Goal: Task Accomplishment & Management: Manage account settings

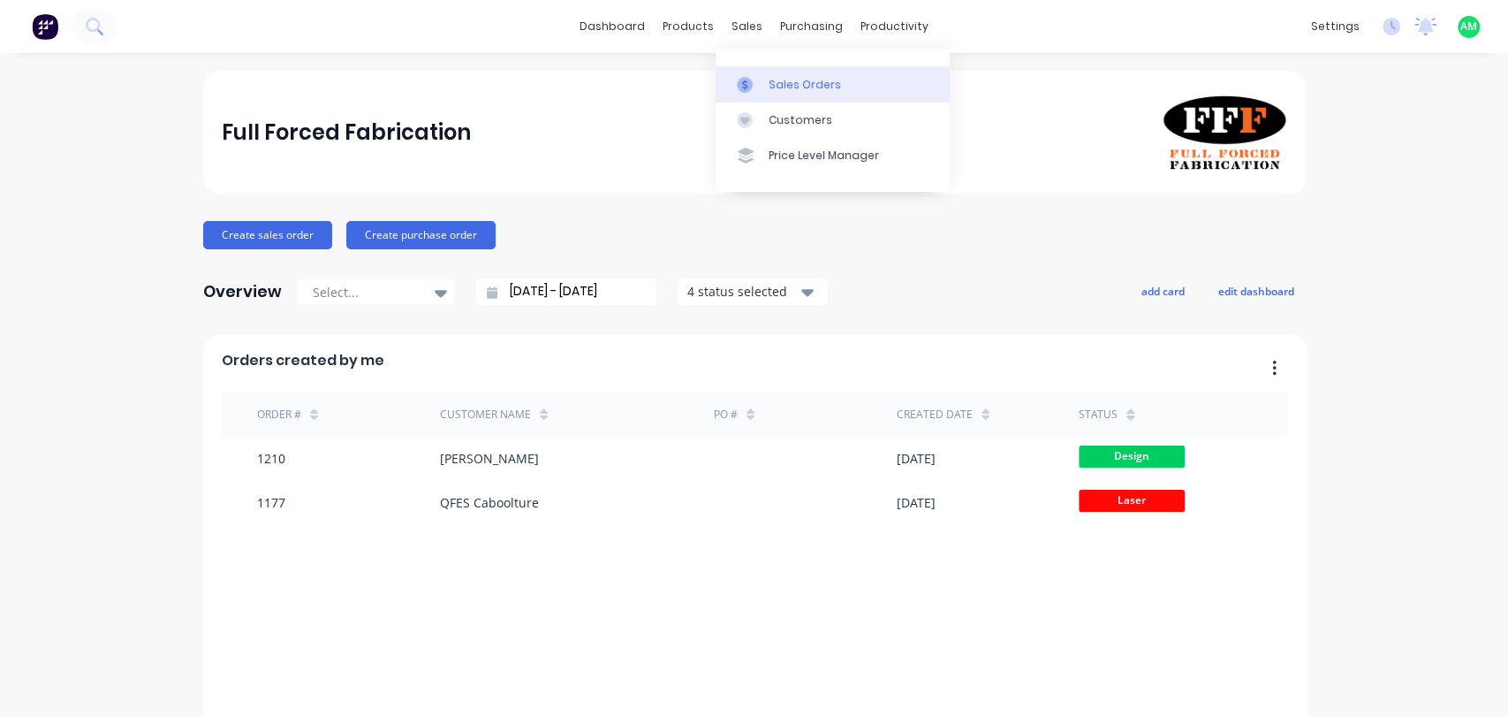
click at [770, 85] on div "Sales Orders" at bounding box center [805, 85] width 72 height 16
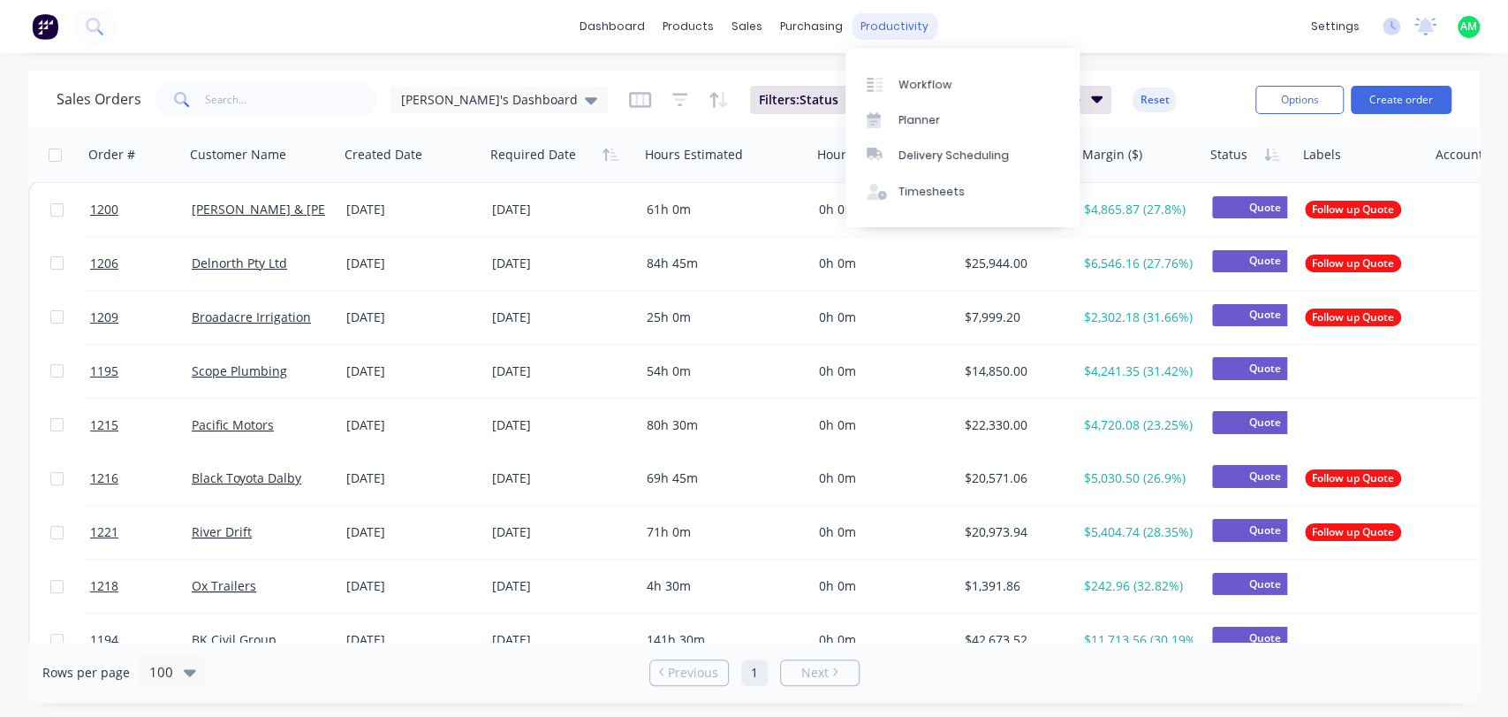
click at [897, 34] on div "productivity" at bounding box center [895, 26] width 86 height 27
click at [916, 69] on link "Workflow" at bounding box center [963, 83] width 234 height 35
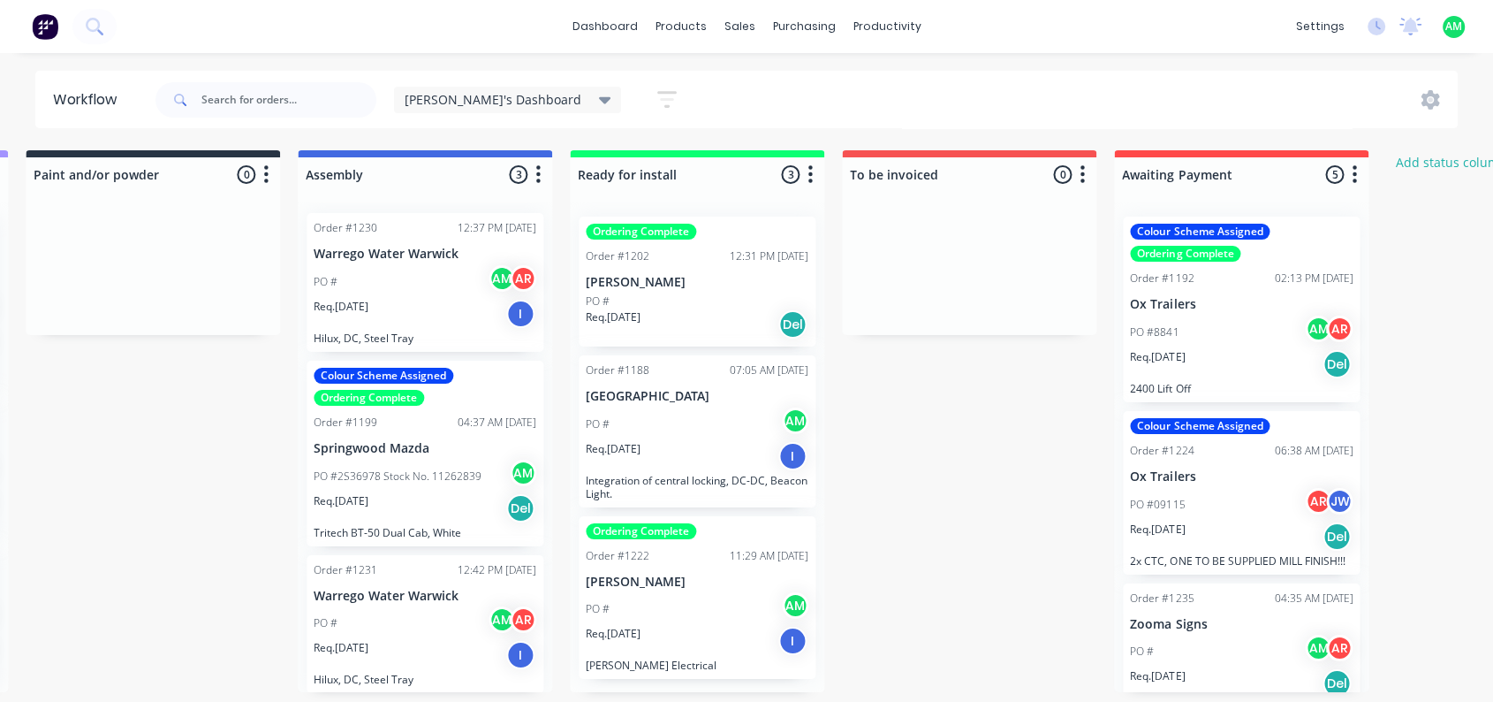
scroll to position [4, 2190]
click at [814, 171] on button "button" at bounding box center [810, 174] width 21 height 21
click at [622, 207] on div "Ordering Complete Order #1202 12:31 PM [DATE] [PERSON_NAME] PO # Req. [DATE] De…" at bounding box center [697, 447] width 254 height 490
click at [642, 282] on p "[PERSON_NAME]" at bounding box center [697, 282] width 223 height 15
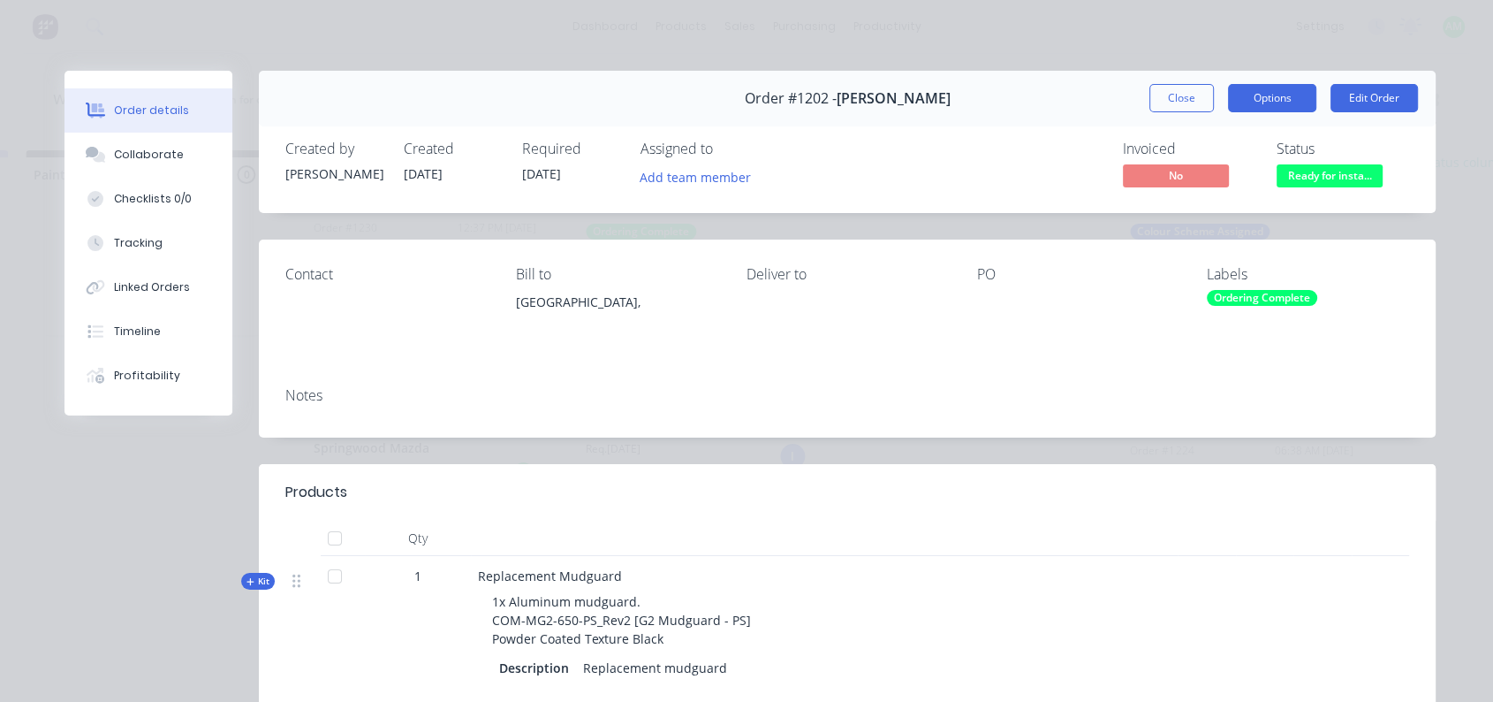
click at [1273, 107] on button "Options" at bounding box center [1272, 98] width 88 height 28
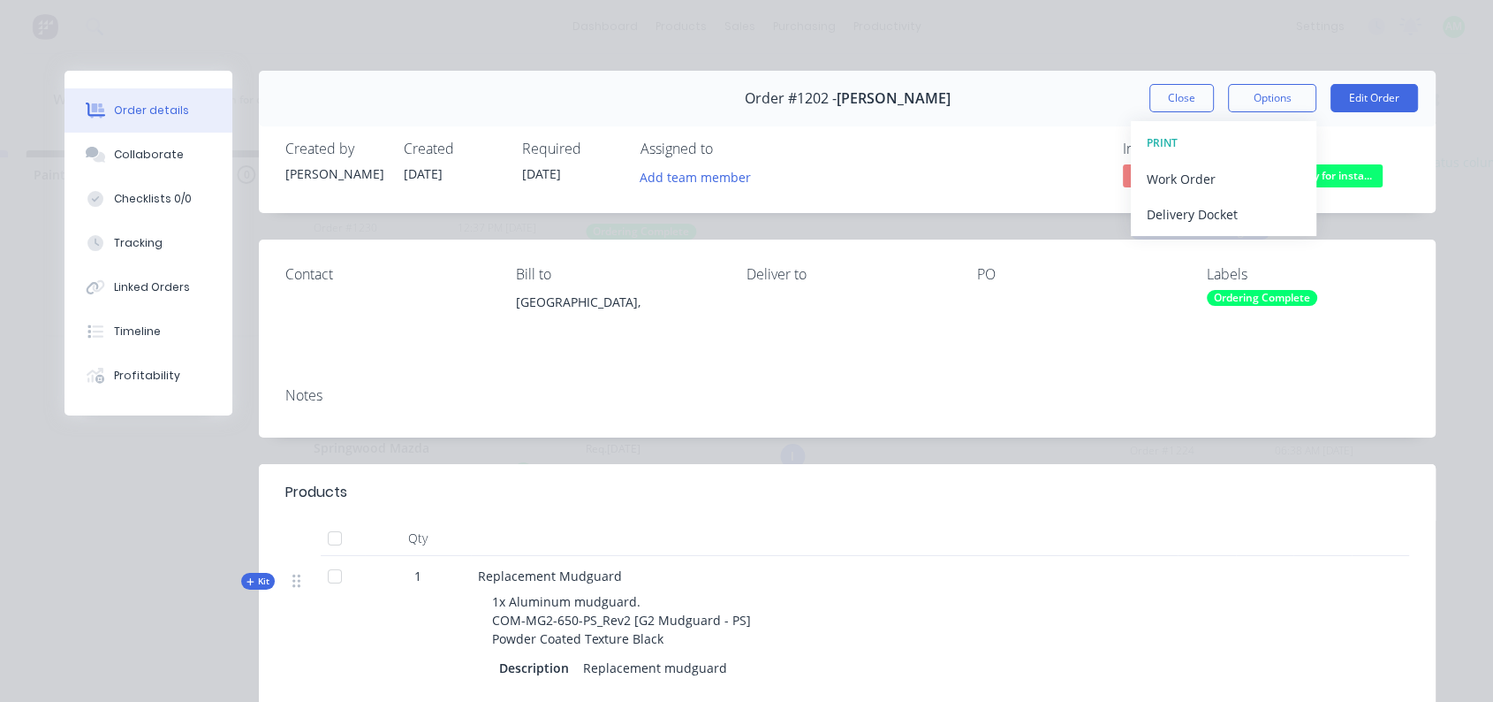
click at [1030, 172] on div "Invoiced No Status Ready for insta..." at bounding box center [1113, 166] width 592 height 51
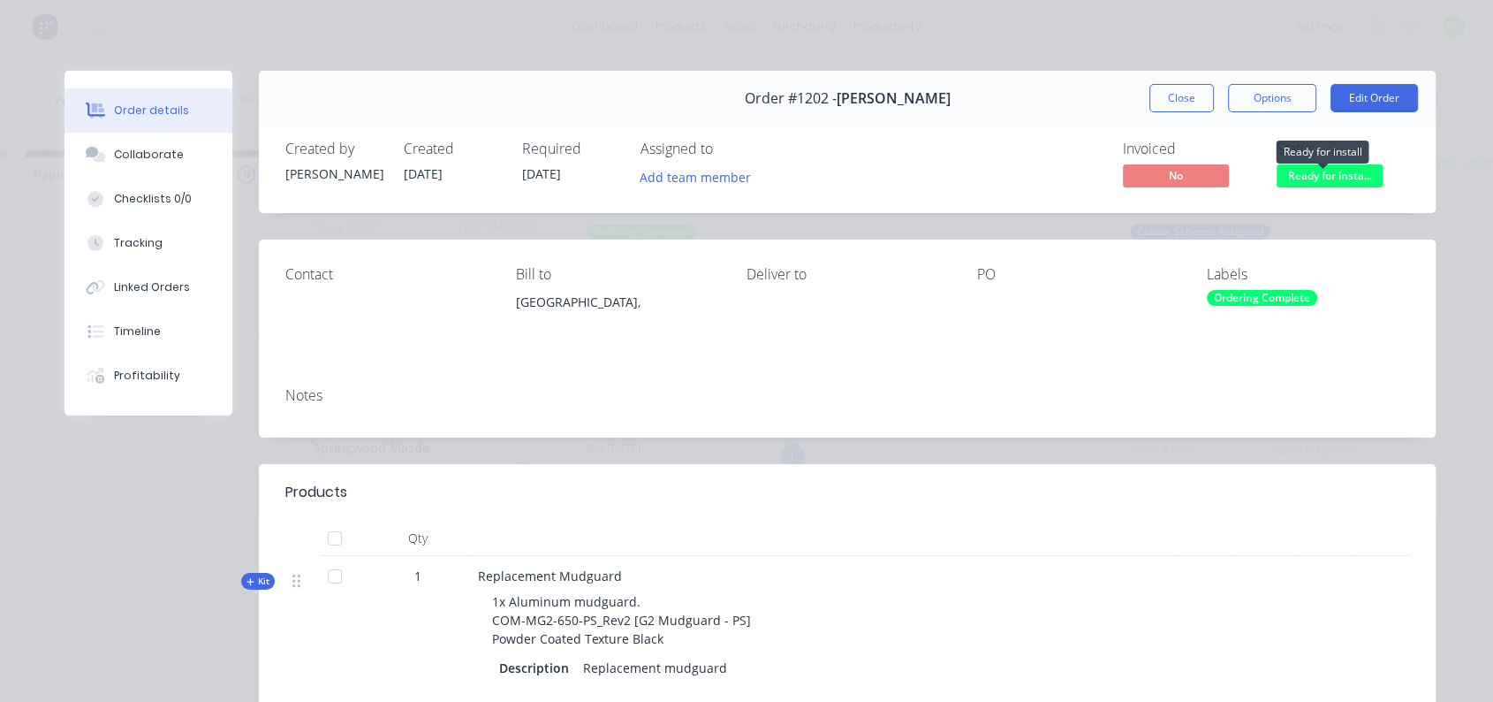
drag, startPoint x: 1289, startPoint y: 177, endPoint x: 1341, endPoint y: 182, distance: 51.5
click at [1341, 182] on span "Ready for insta..." at bounding box center [1330, 175] width 106 height 22
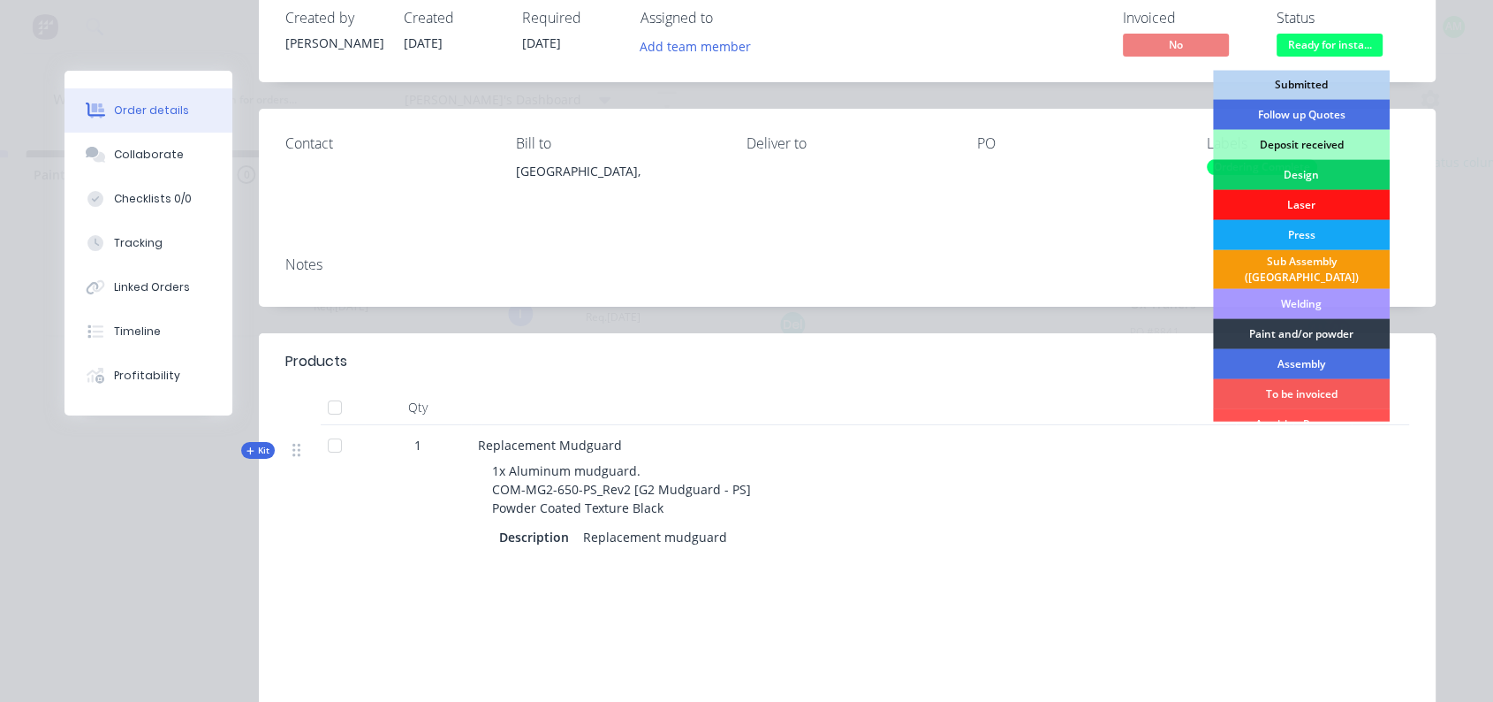
scroll to position [0, 0]
click at [923, 19] on div "Invoiced No Status Ready for insta... Submitted Follow up Quotes Deposit receiv…" at bounding box center [1113, 35] width 592 height 51
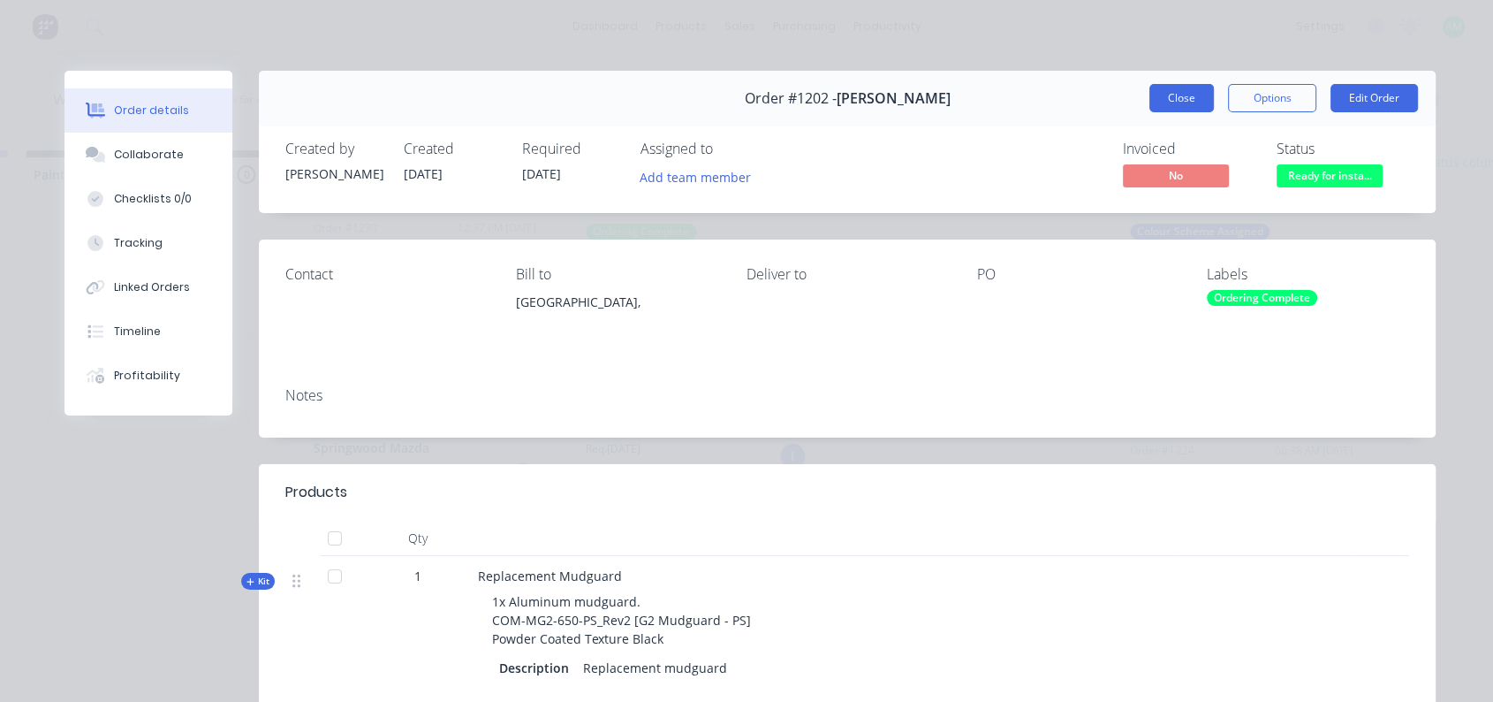
click at [1182, 100] on button "Close" at bounding box center [1182, 98] width 65 height 28
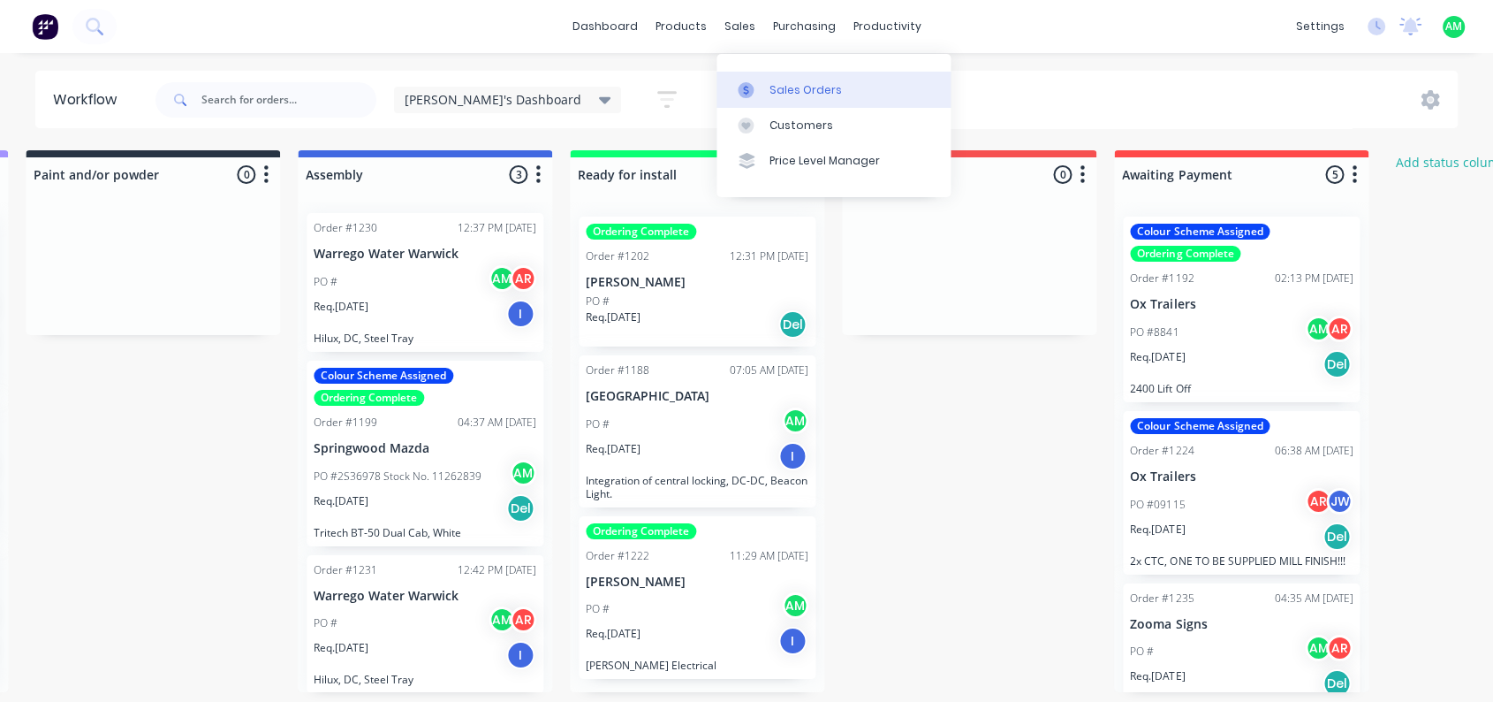
click at [774, 82] on div "Sales Orders" at bounding box center [806, 90] width 72 height 16
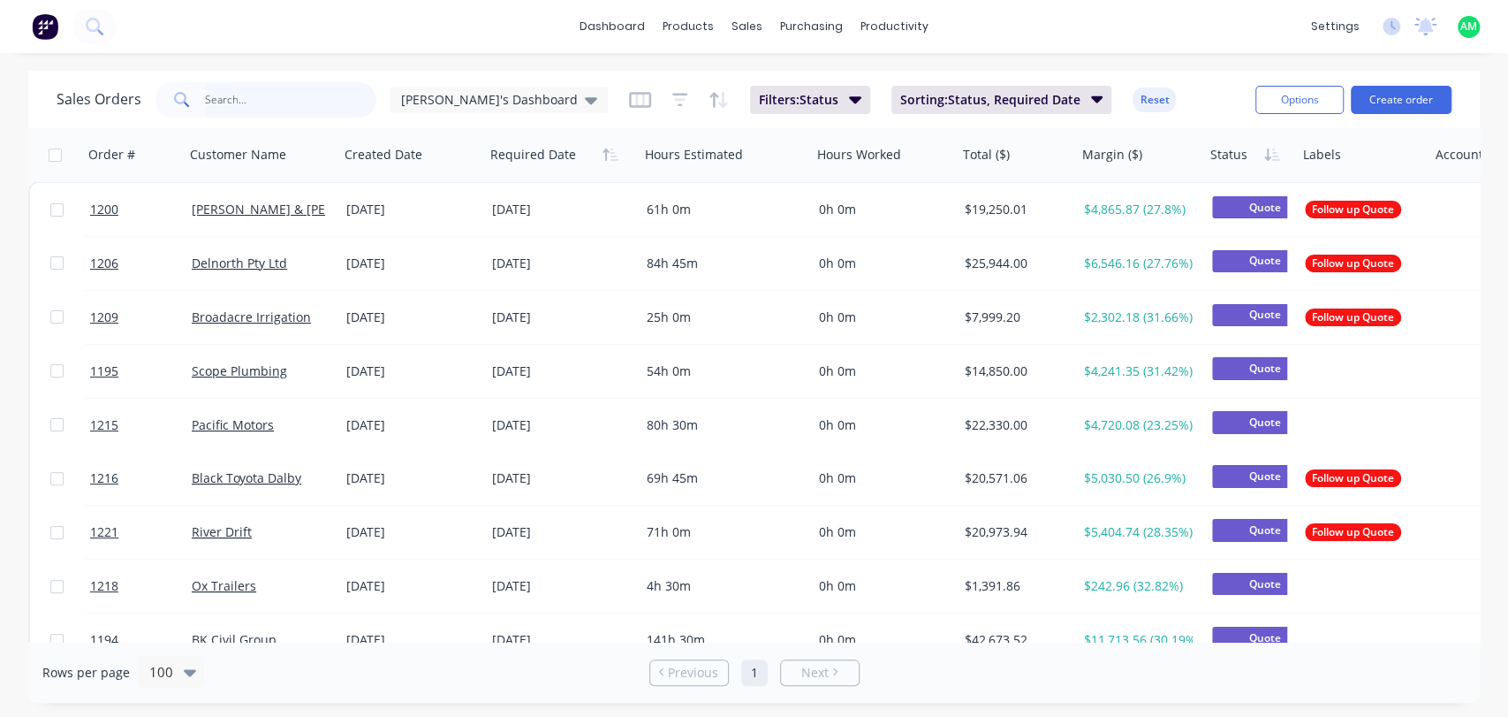
click at [217, 103] on input "text" at bounding box center [291, 99] width 172 height 35
type input "1202"
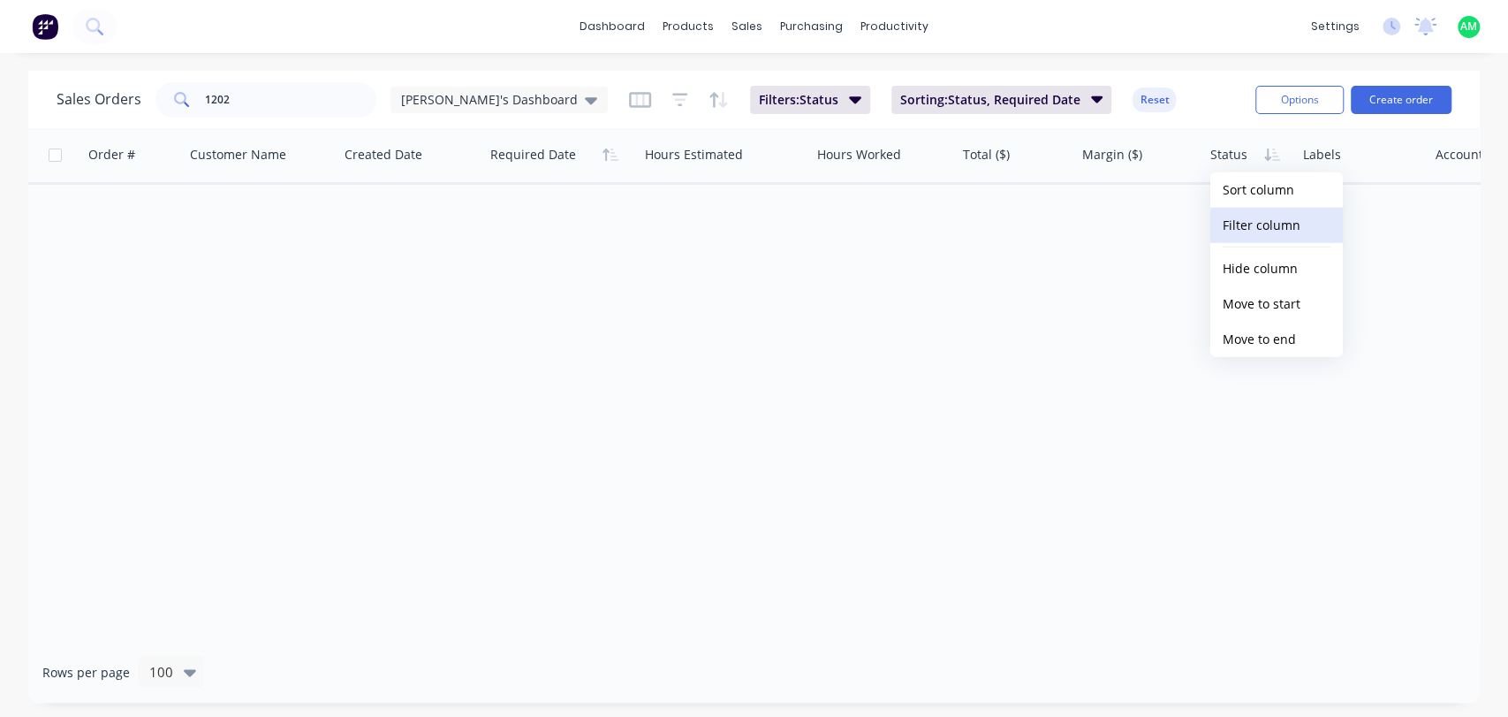
click at [1257, 221] on button "Filter column" at bounding box center [1277, 225] width 133 height 35
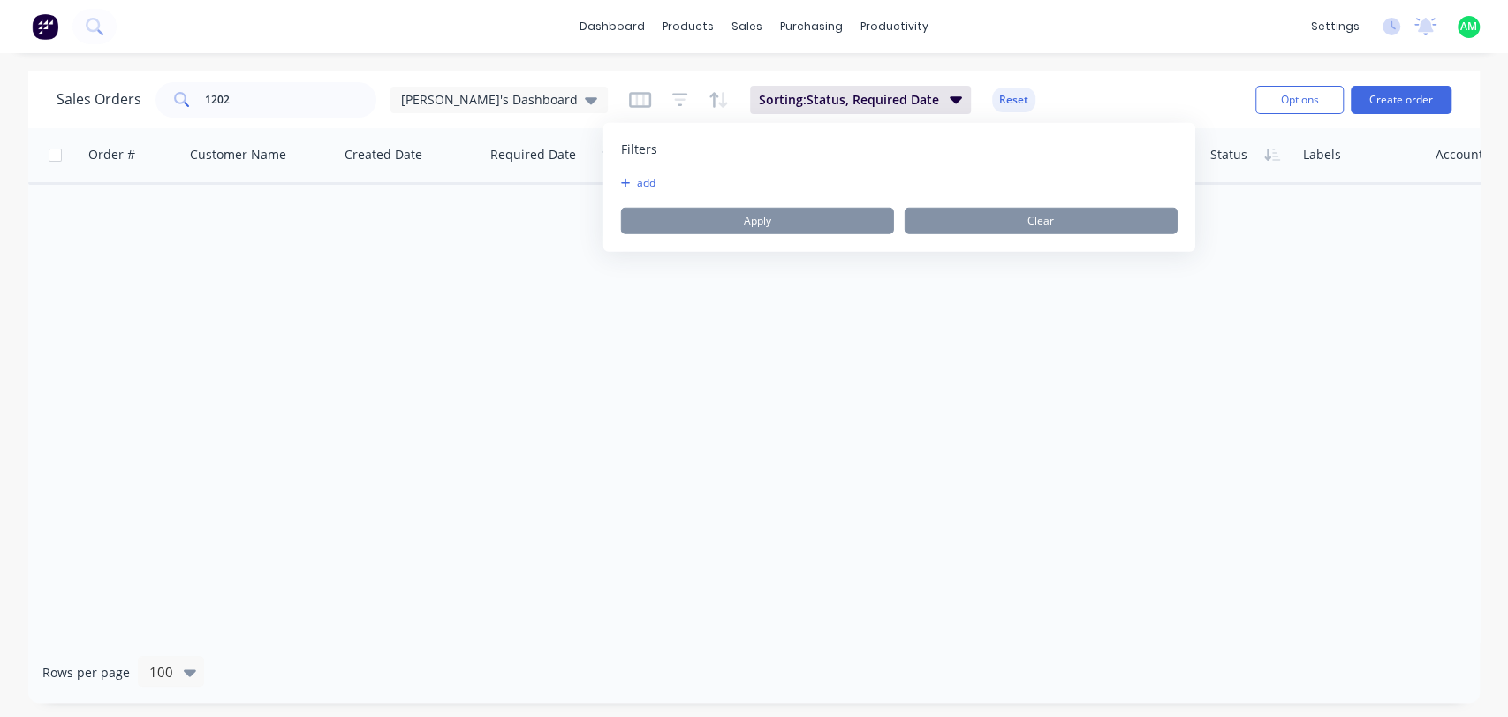
click at [946, 280] on div "Order # Customer Name Created Date Required Date Hours Estimated Hours Worked T…" at bounding box center [754, 384] width 1452 height 513
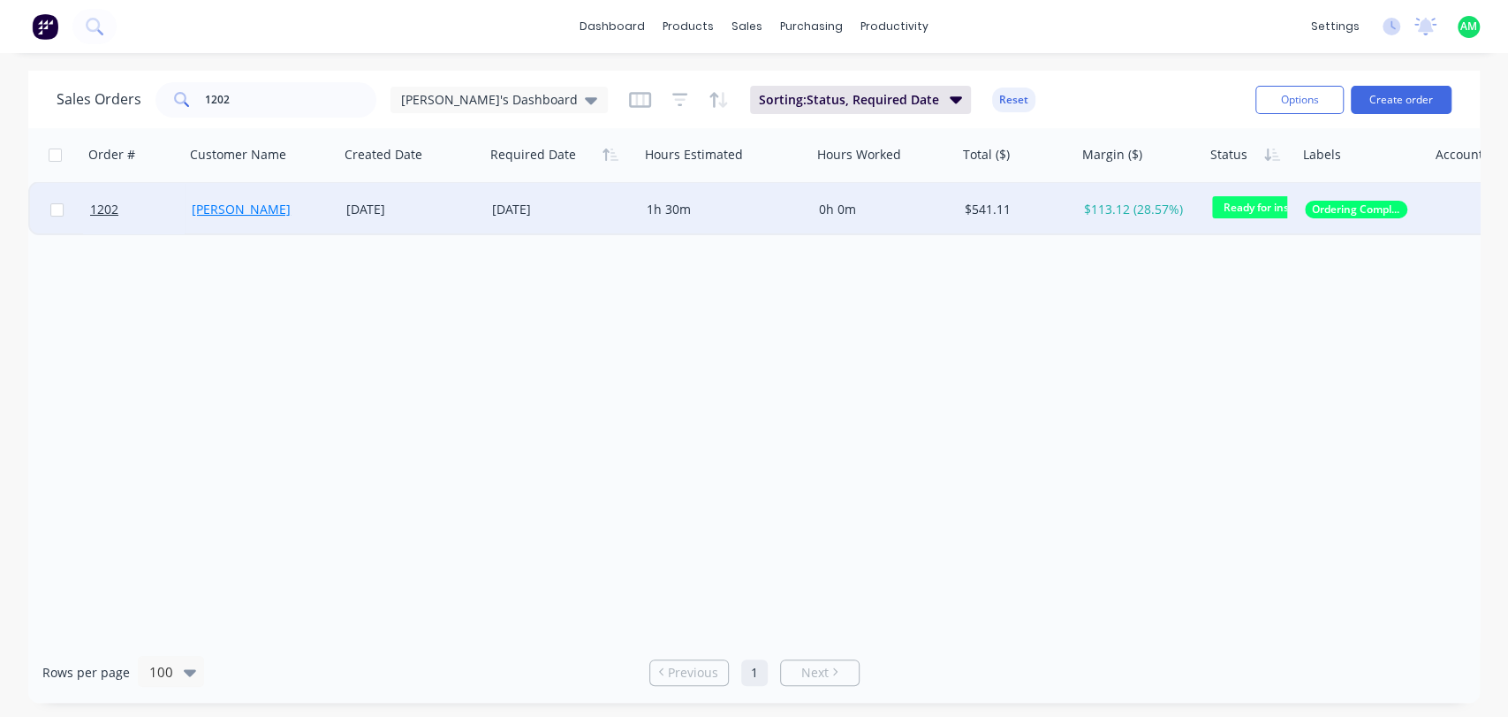
click at [212, 204] on link "[PERSON_NAME]" at bounding box center [241, 209] width 99 height 17
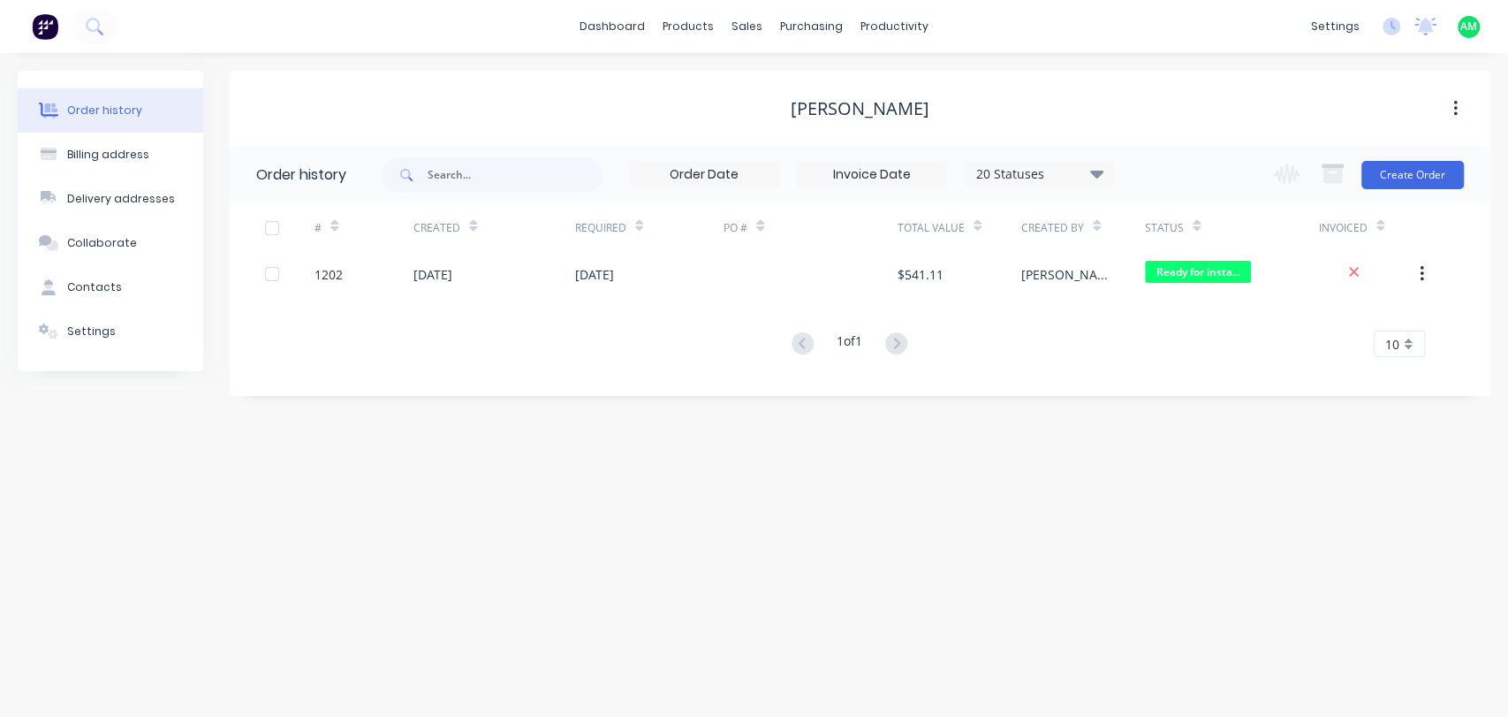
click at [1447, 108] on button "button" at bounding box center [1456, 109] width 42 height 32
click at [1371, 157] on div "Archive" at bounding box center [1393, 155] width 136 height 26
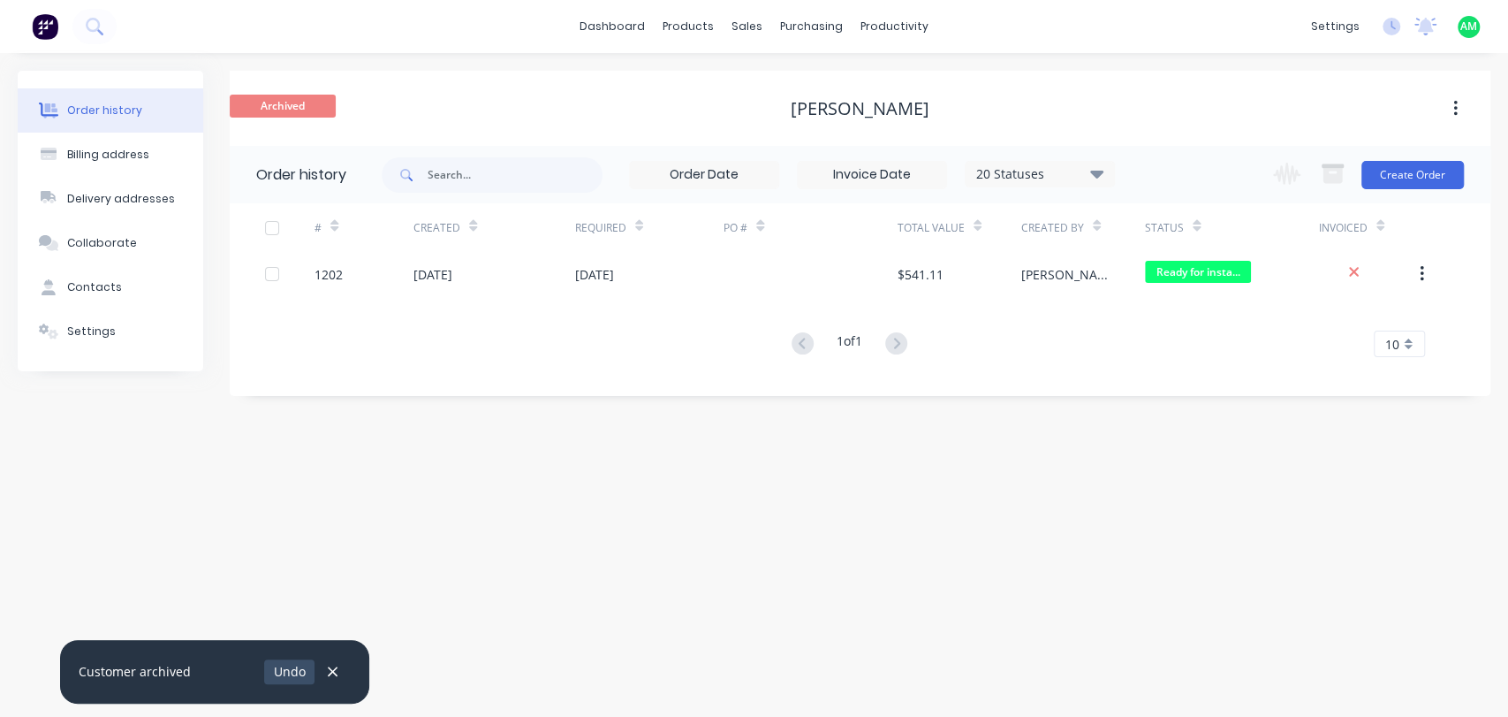
click at [300, 666] on button "Undo" at bounding box center [289, 671] width 50 height 24
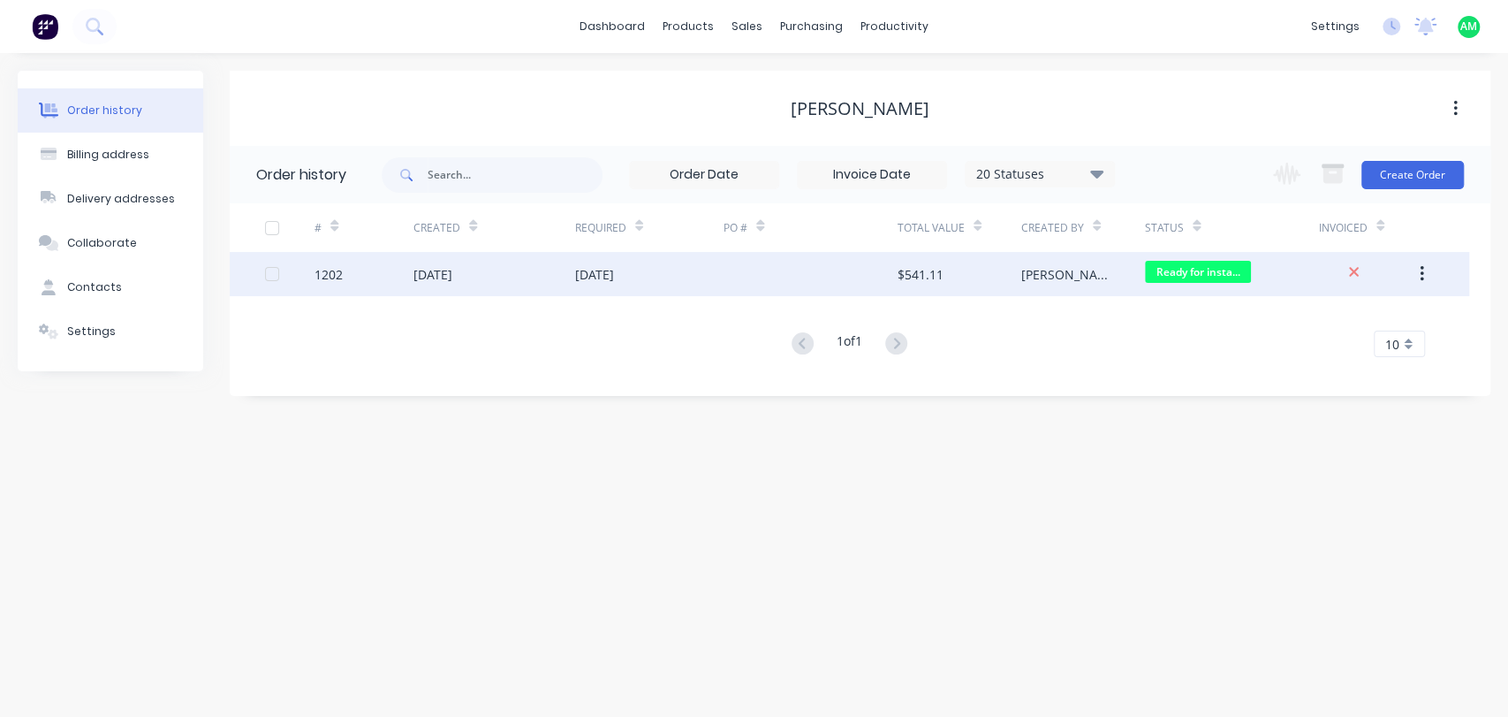
click at [1427, 272] on button "button" at bounding box center [1422, 274] width 42 height 32
click at [1307, 320] on div "Archive" at bounding box center [1359, 321] width 136 height 26
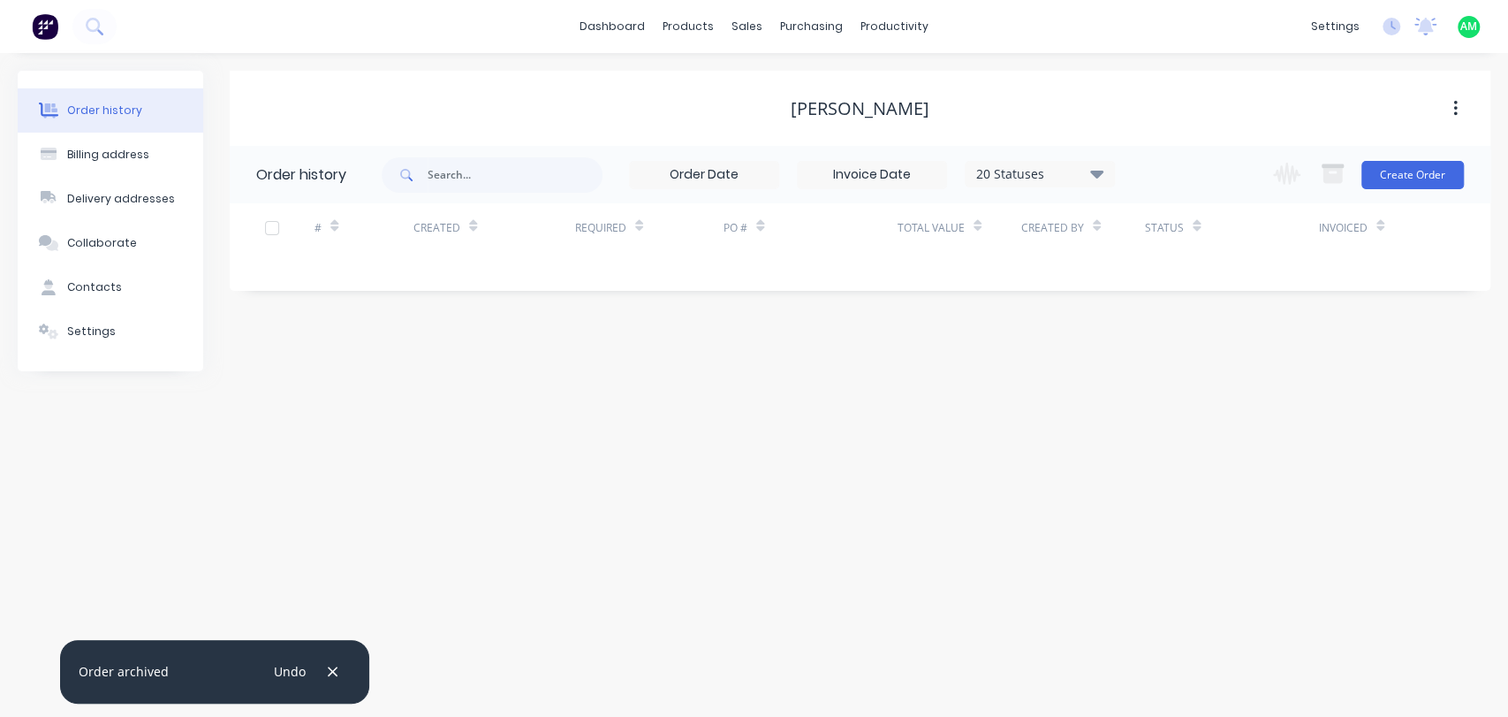
click at [821, 426] on div "Order history Billing address Delivery addresses Collaborate Contacts Settings …" at bounding box center [754, 385] width 1508 height 664
click at [882, 20] on div "productivity" at bounding box center [895, 26] width 86 height 27
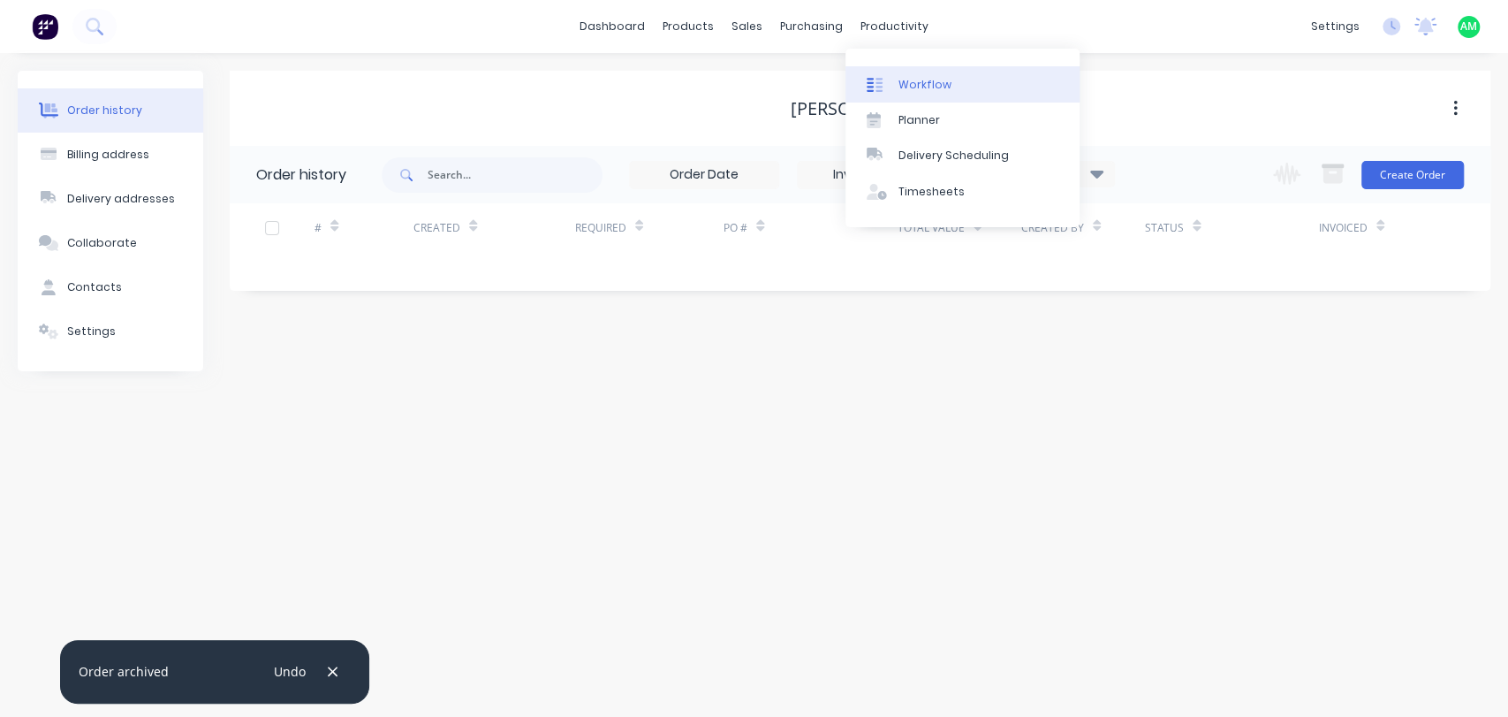
click at [913, 77] on div "Workflow" at bounding box center [925, 85] width 53 height 16
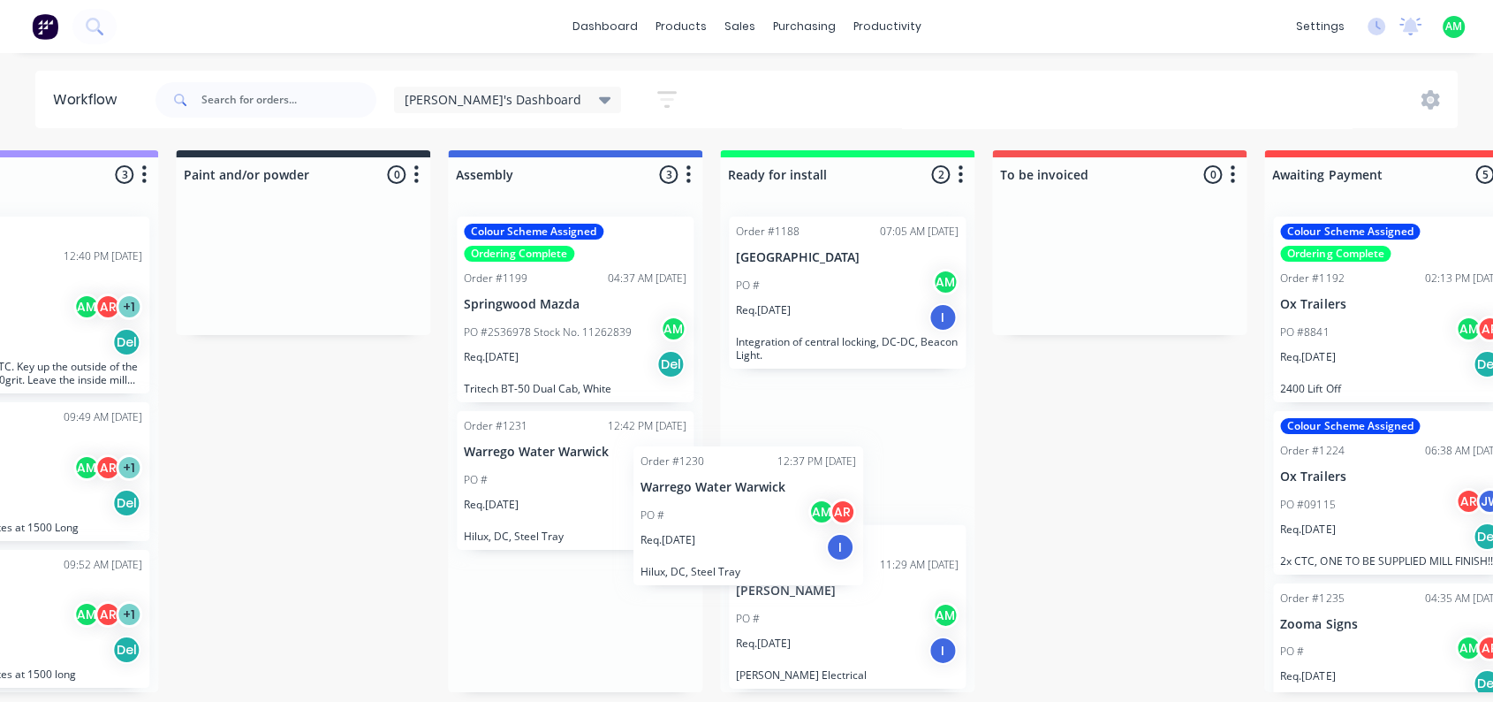
scroll to position [4, 0]
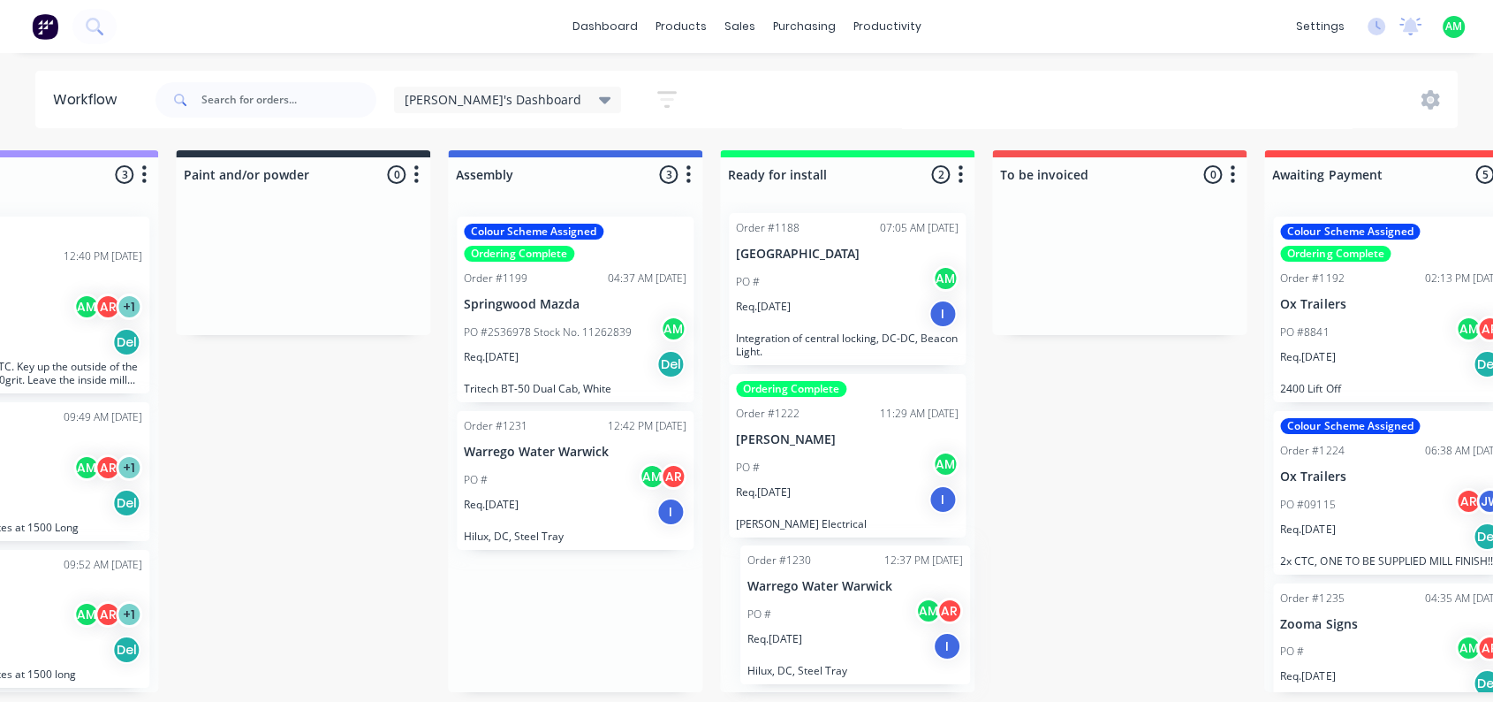
drag, startPoint x: 505, startPoint y: 233, endPoint x: 793, endPoint y: 572, distance: 444.4
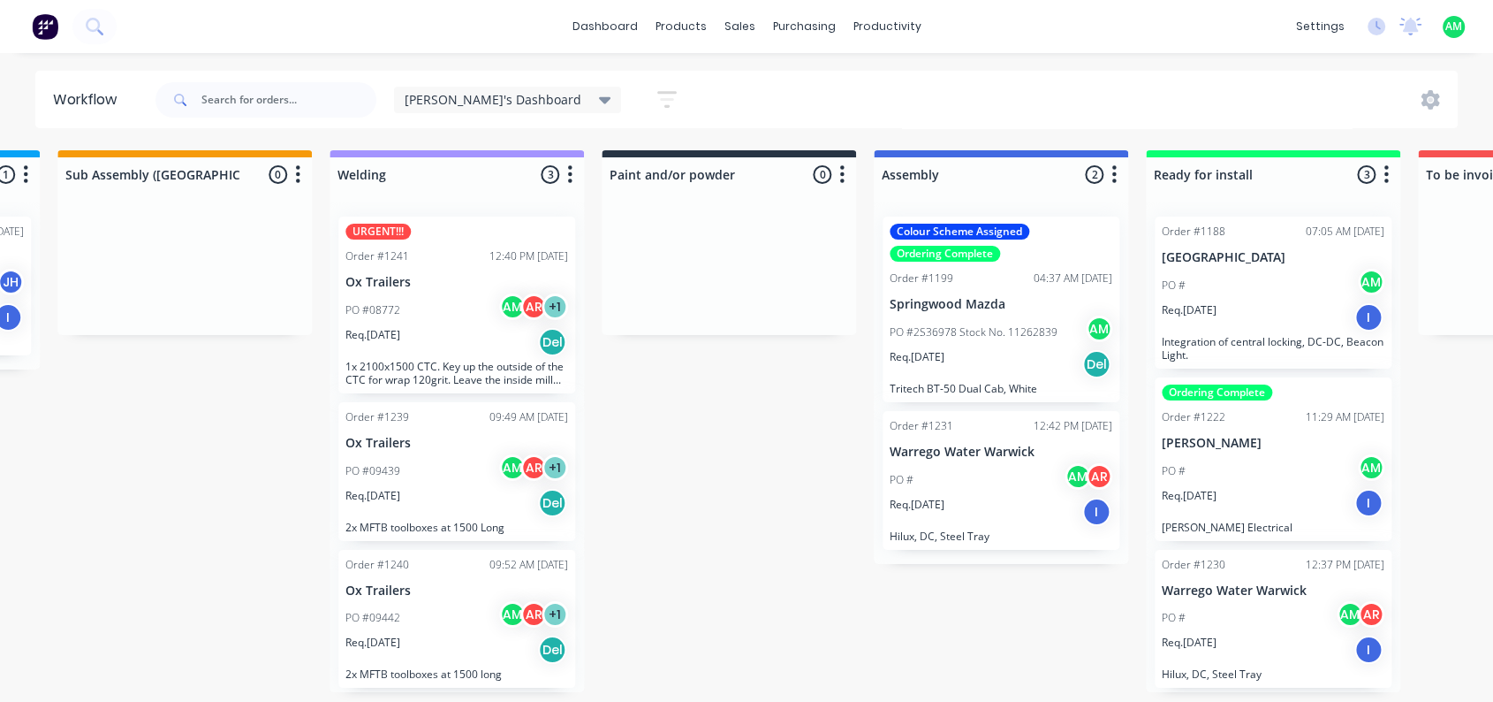
scroll to position [4, 1646]
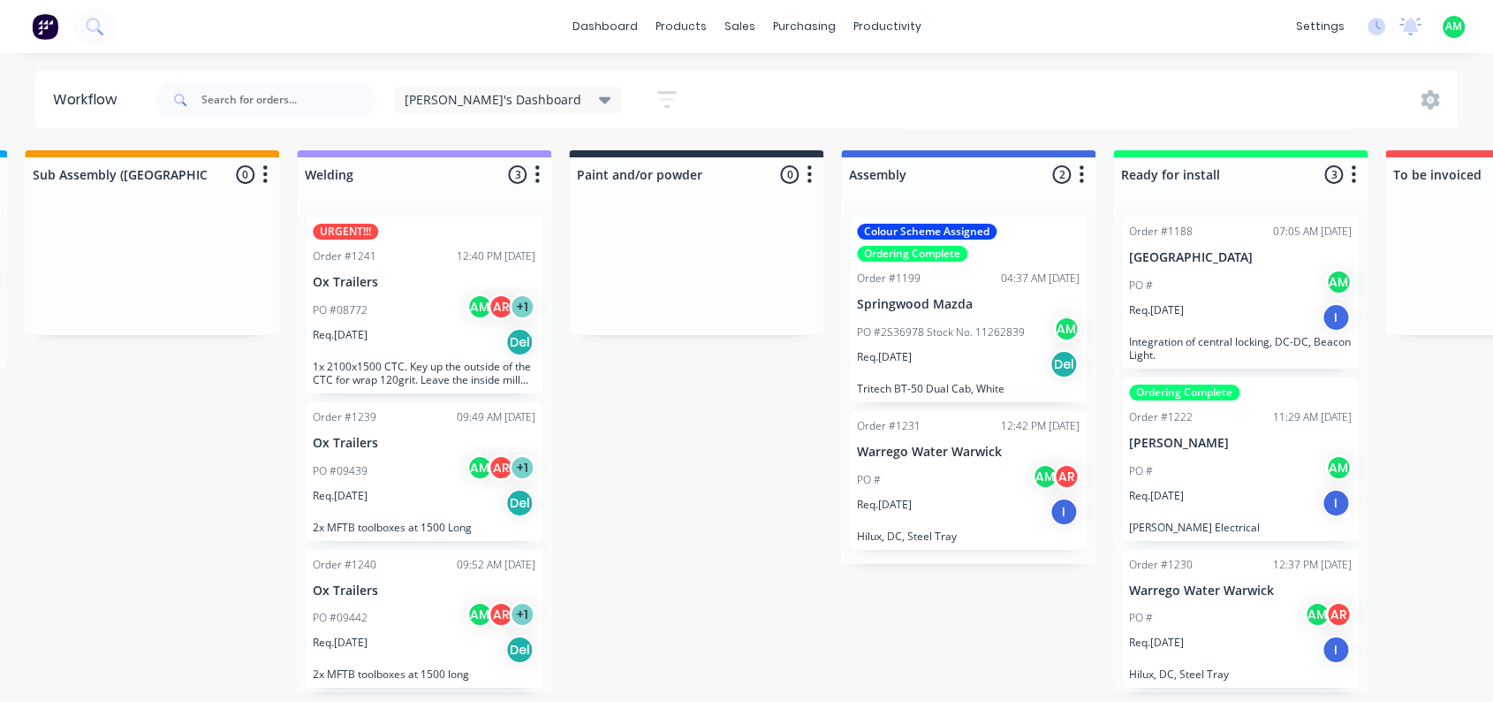
click at [669, 275] on div at bounding box center [696, 268] width 254 height 133
click at [650, 214] on div at bounding box center [696, 268] width 254 height 133
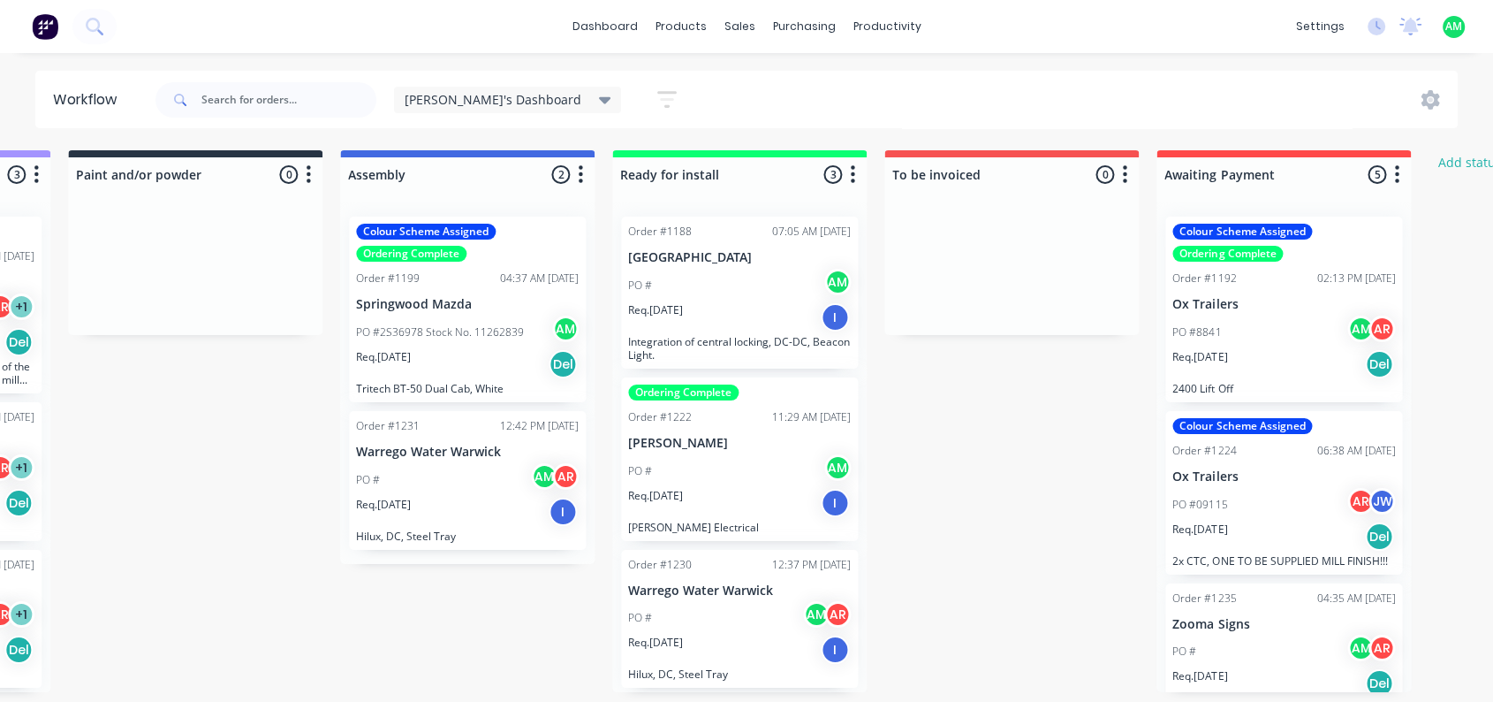
scroll to position [4, 2211]
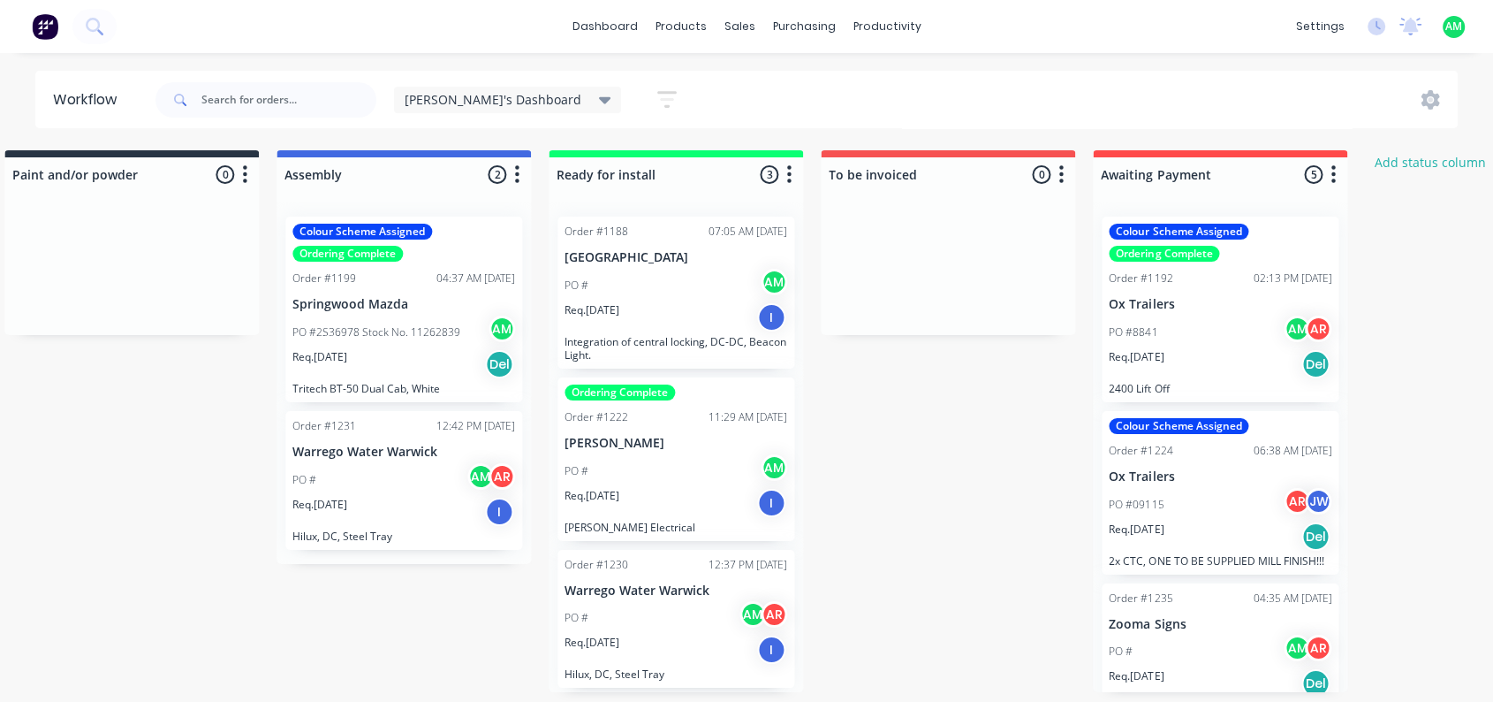
click at [599, 95] on icon at bounding box center [605, 99] width 12 height 19
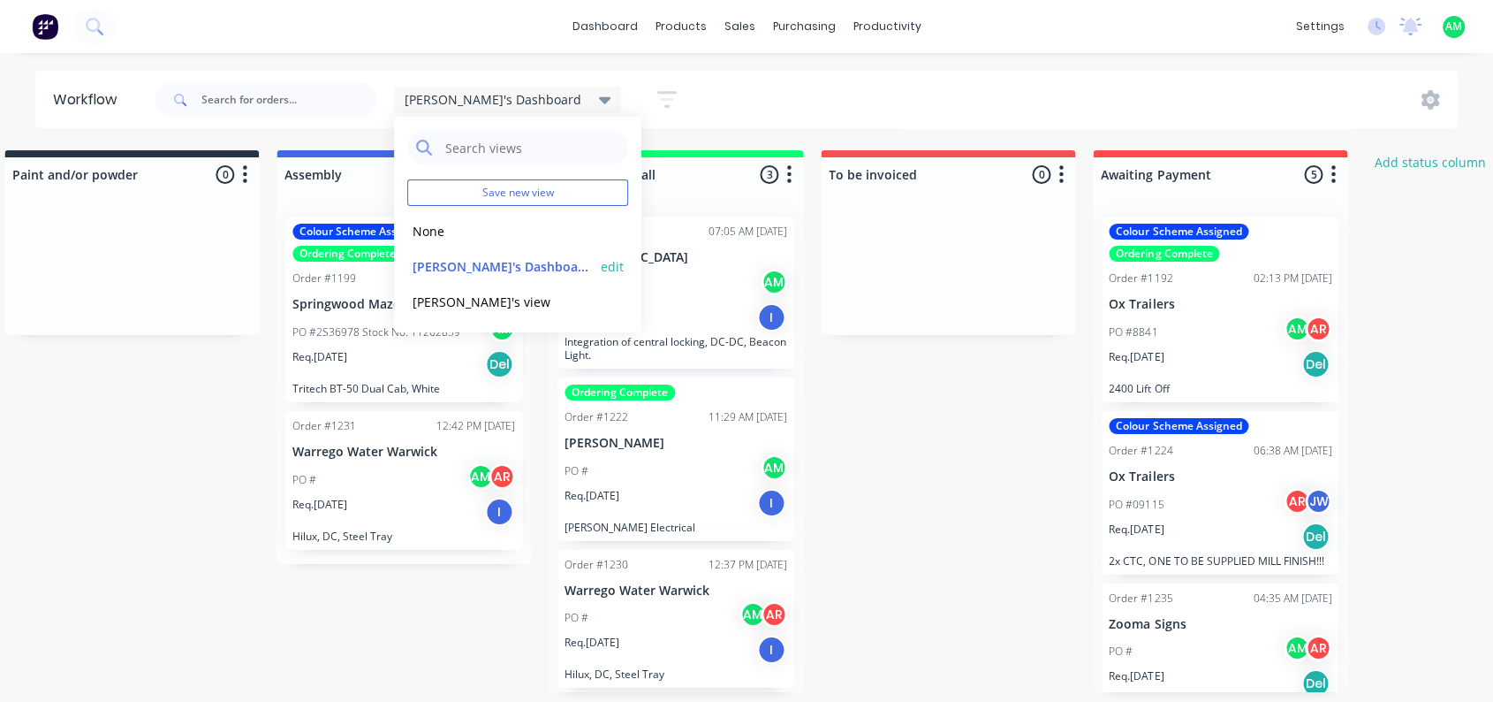
click at [458, 263] on button "[PERSON_NAME]'s Dashboard (Default)" at bounding box center [501, 266] width 188 height 20
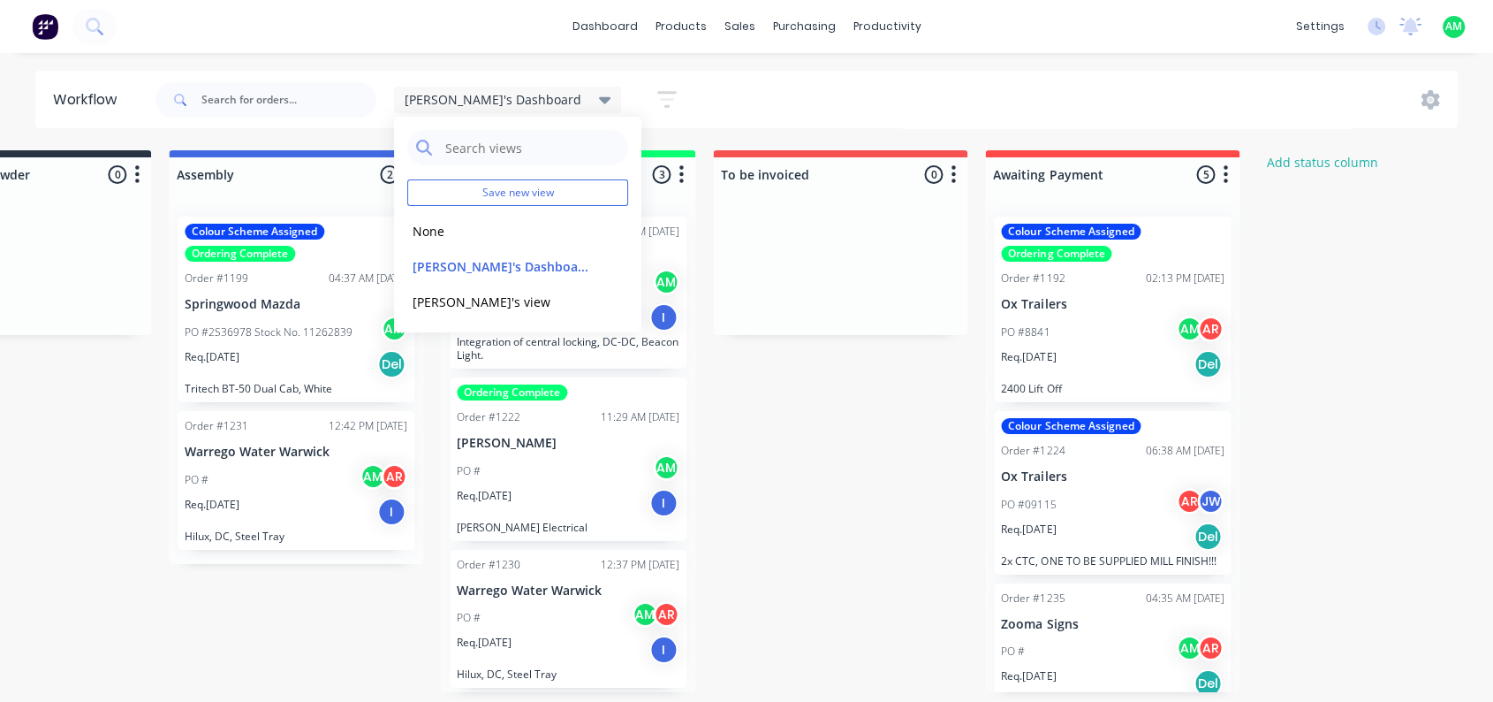
scroll to position [0, 2343]
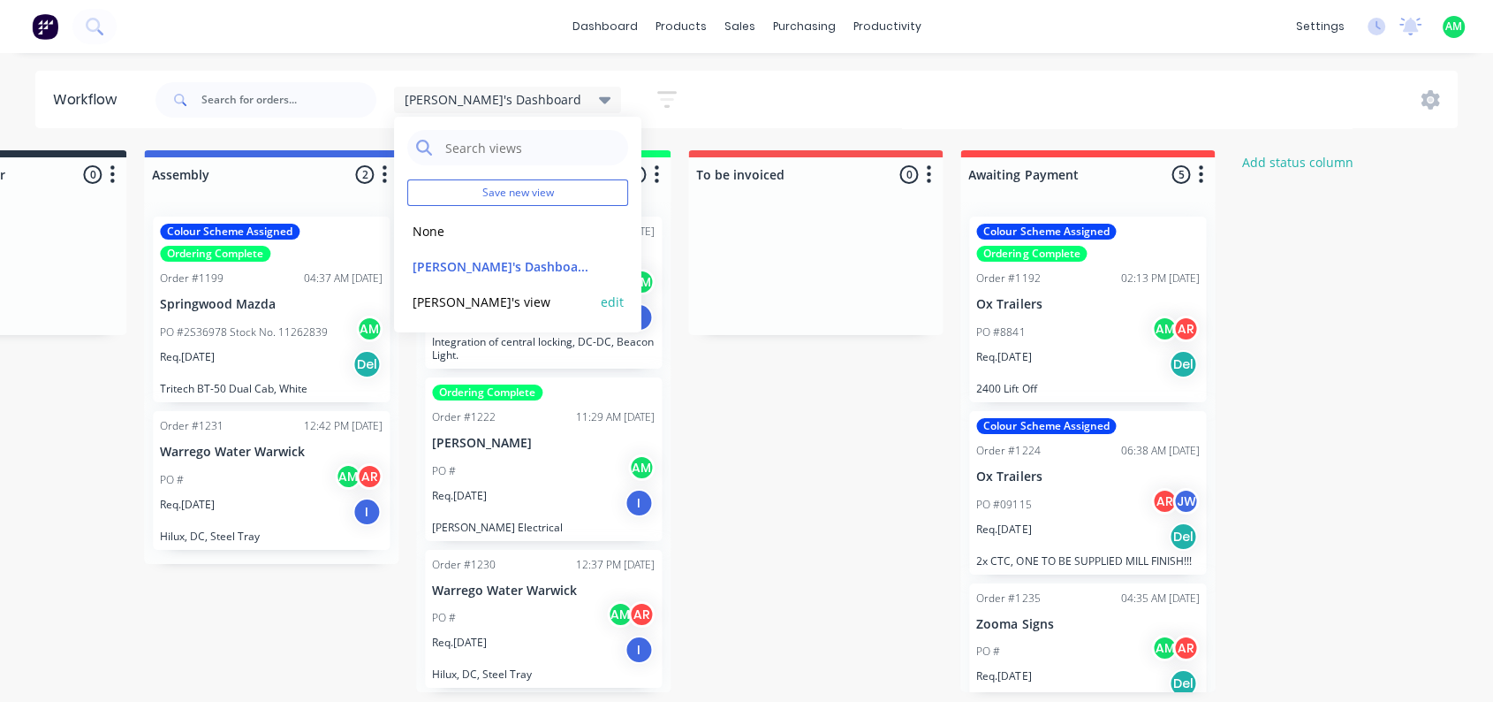
click at [444, 300] on button "[PERSON_NAME]'s view" at bounding box center [501, 302] width 188 height 20
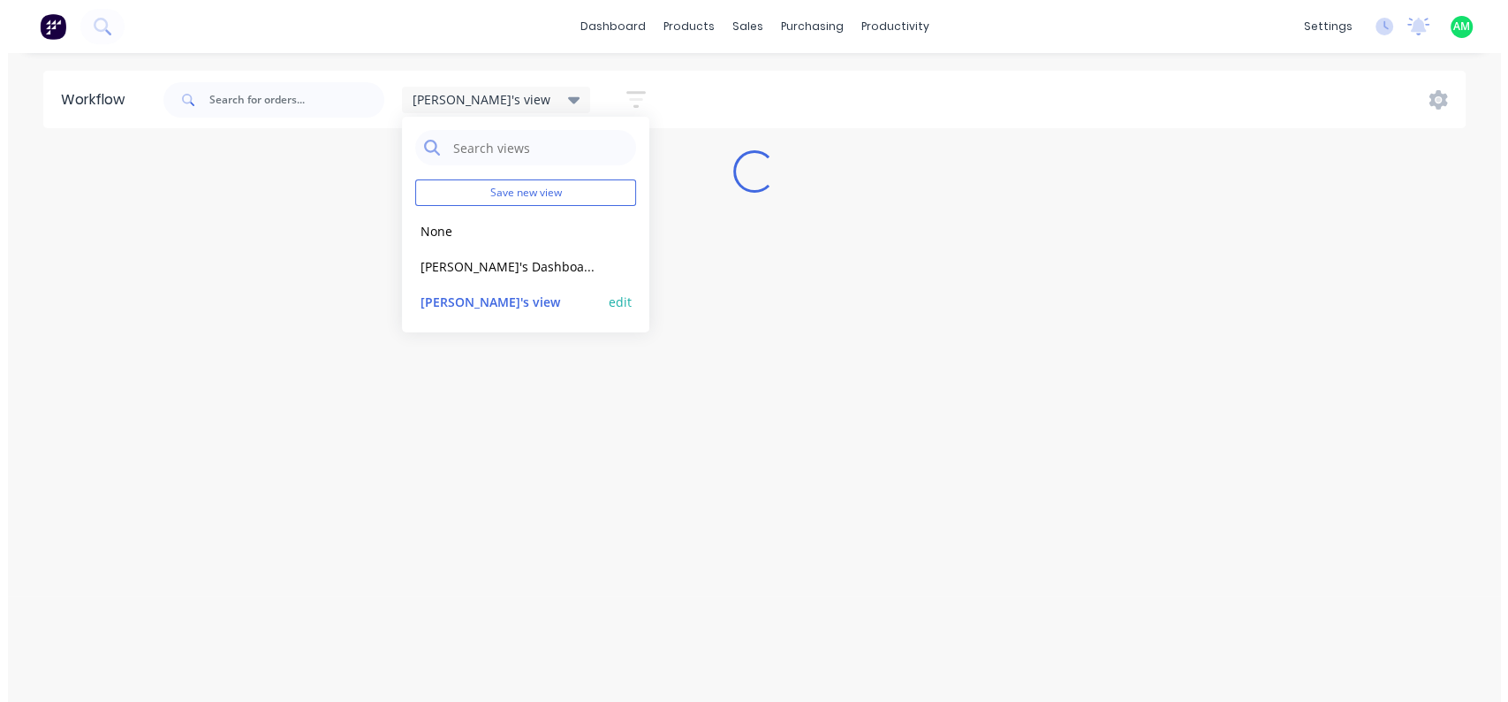
scroll to position [0, 0]
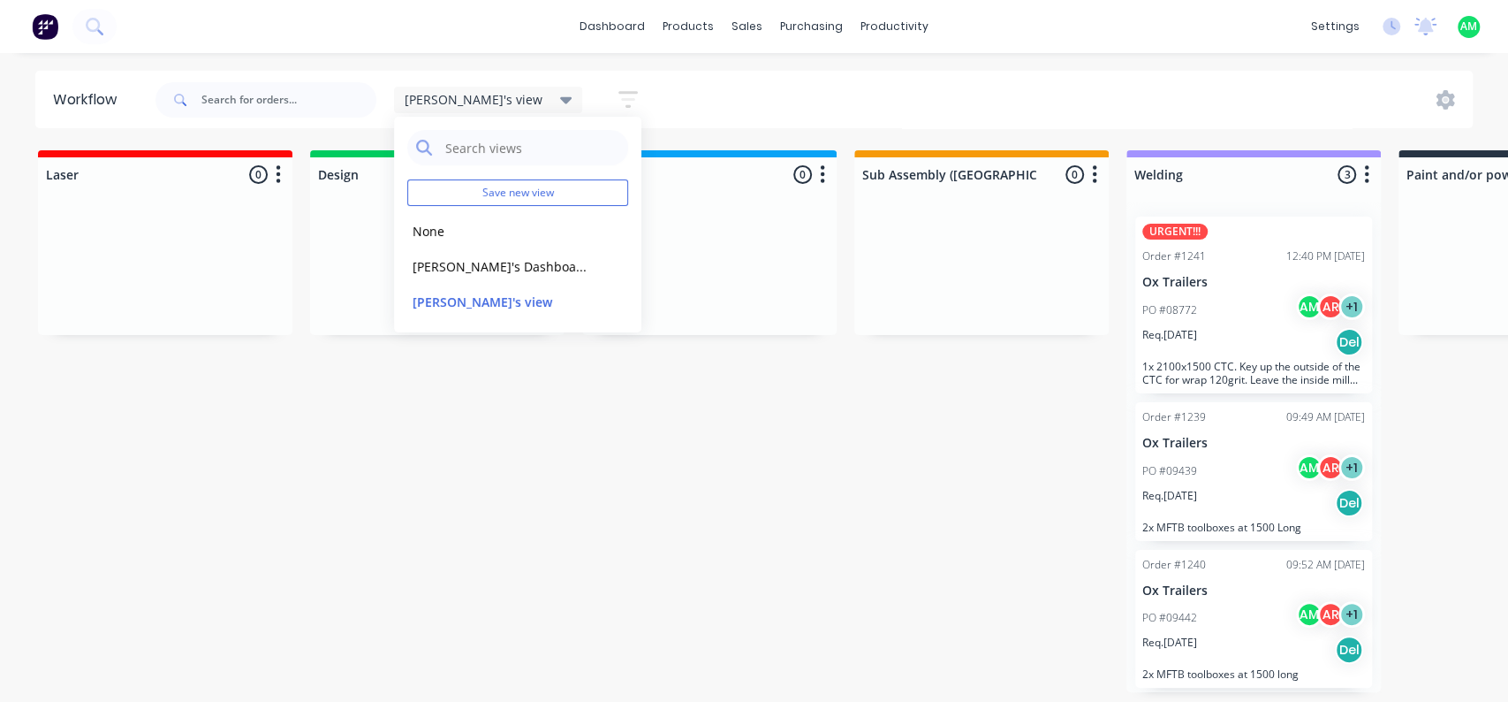
drag, startPoint x: 742, startPoint y: 447, endPoint x: 745, endPoint y: 461, distance: 14.4
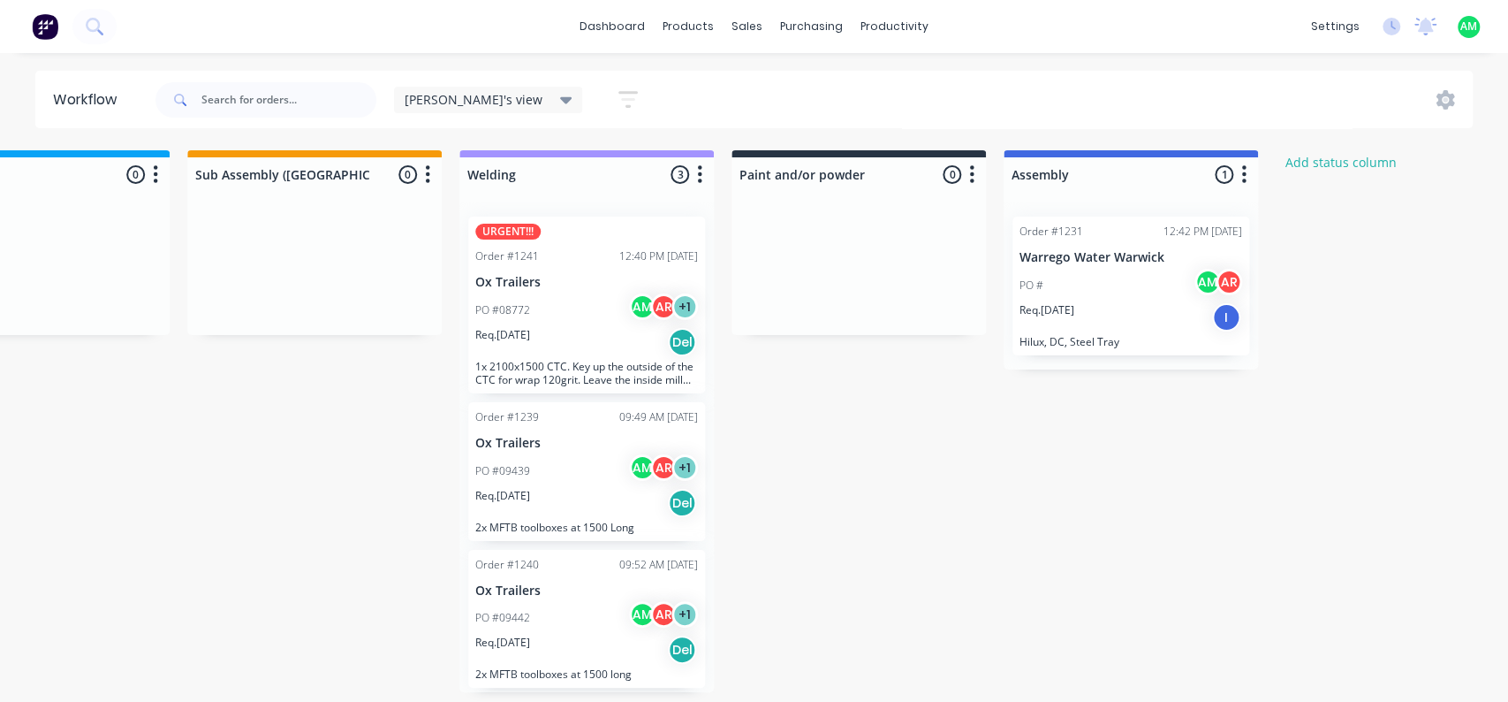
scroll to position [0, 664]
click at [560, 102] on icon at bounding box center [566, 100] width 12 height 7
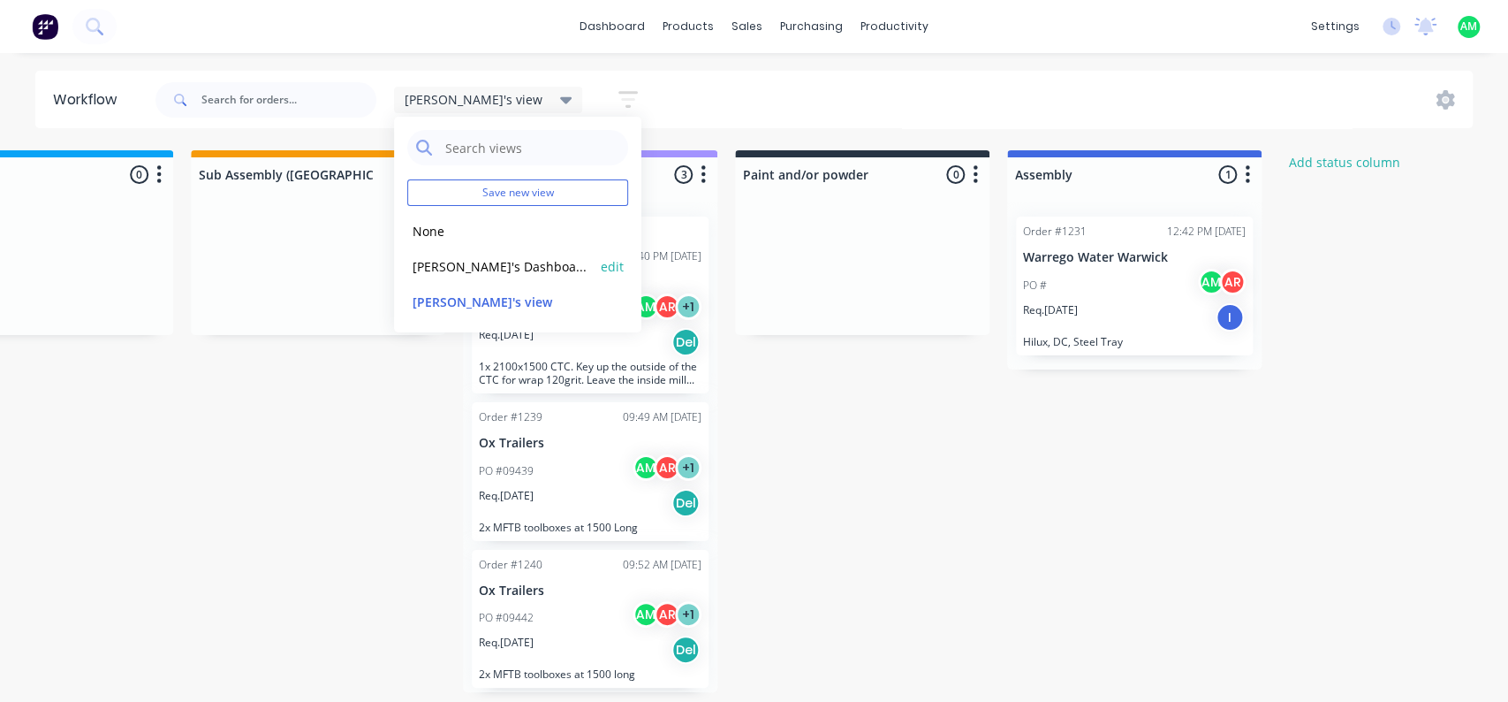
click at [488, 267] on button "[PERSON_NAME]'s Dashboard (Default)" at bounding box center [501, 266] width 188 height 20
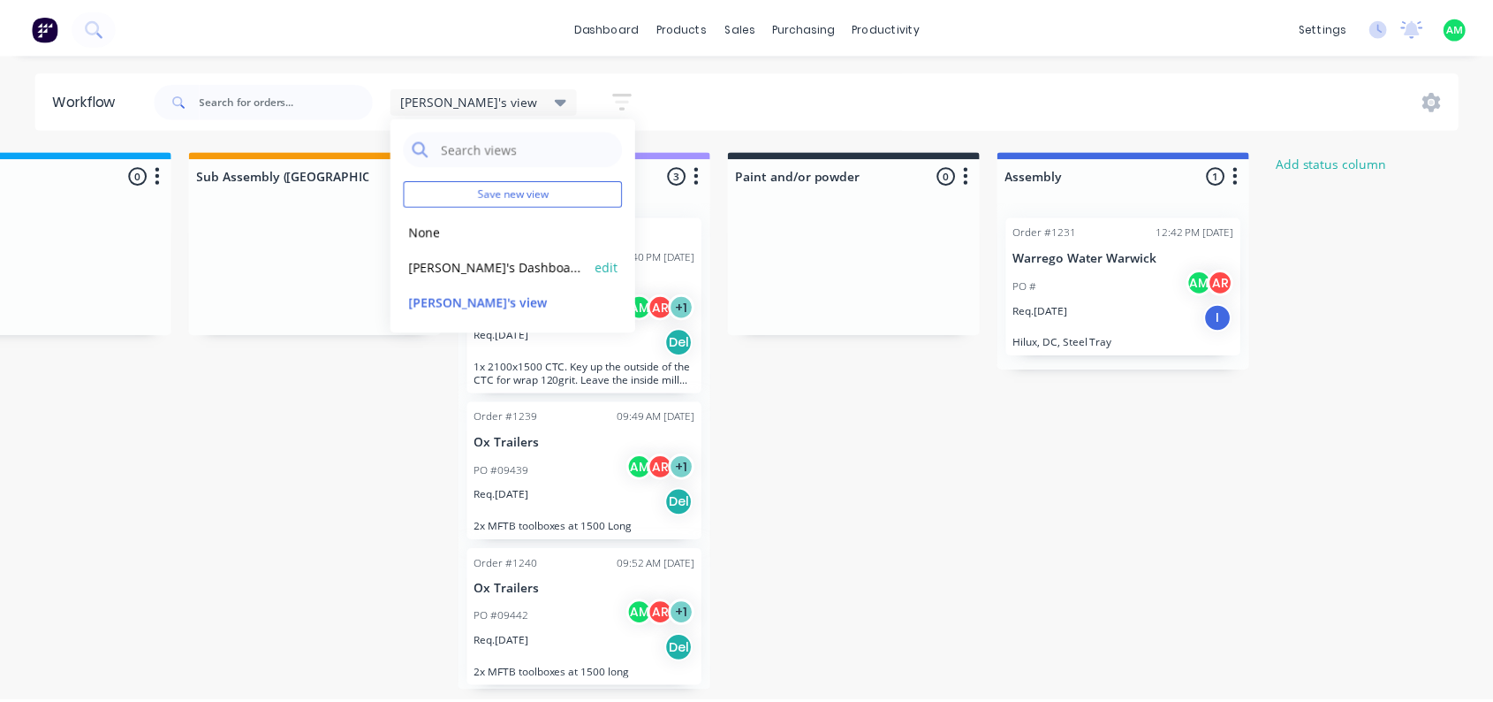
scroll to position [0, 0]
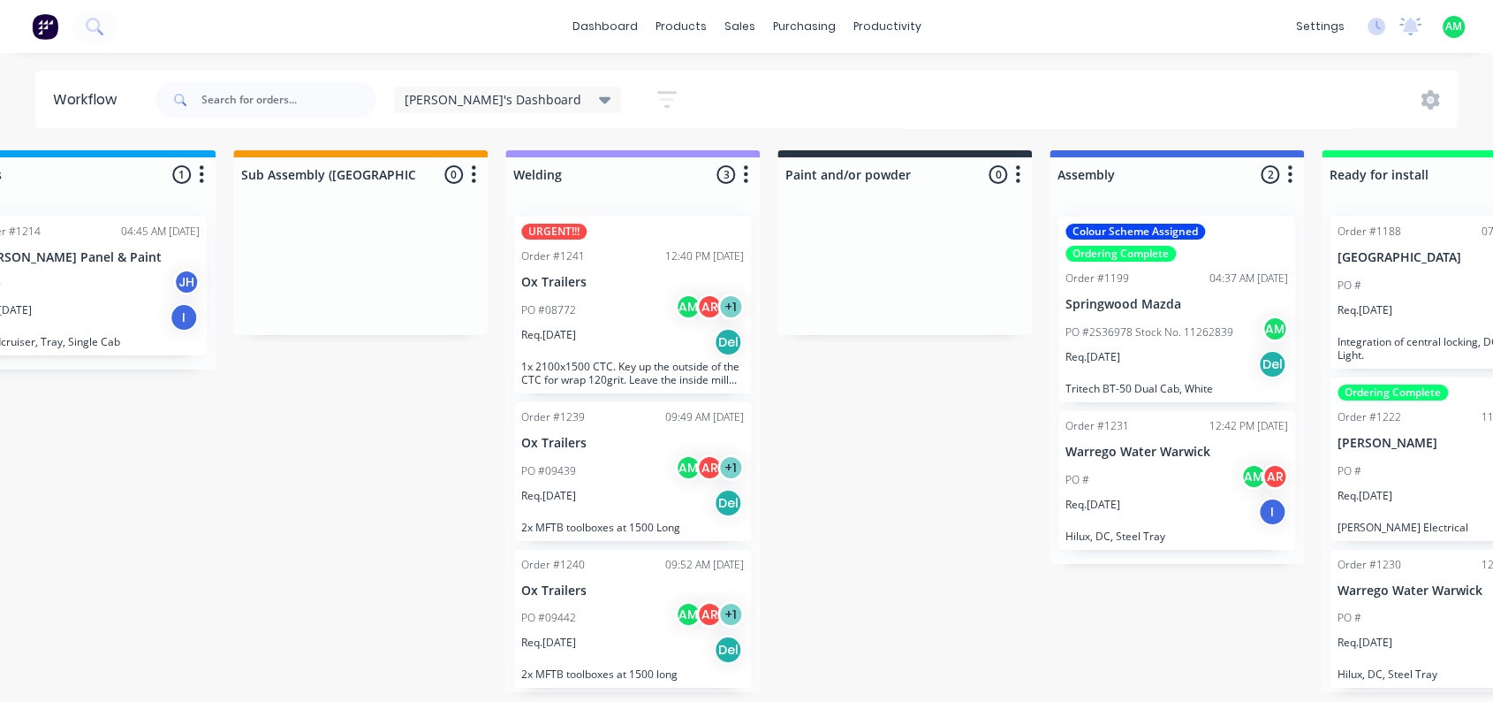
scroll to position [0, 1449]
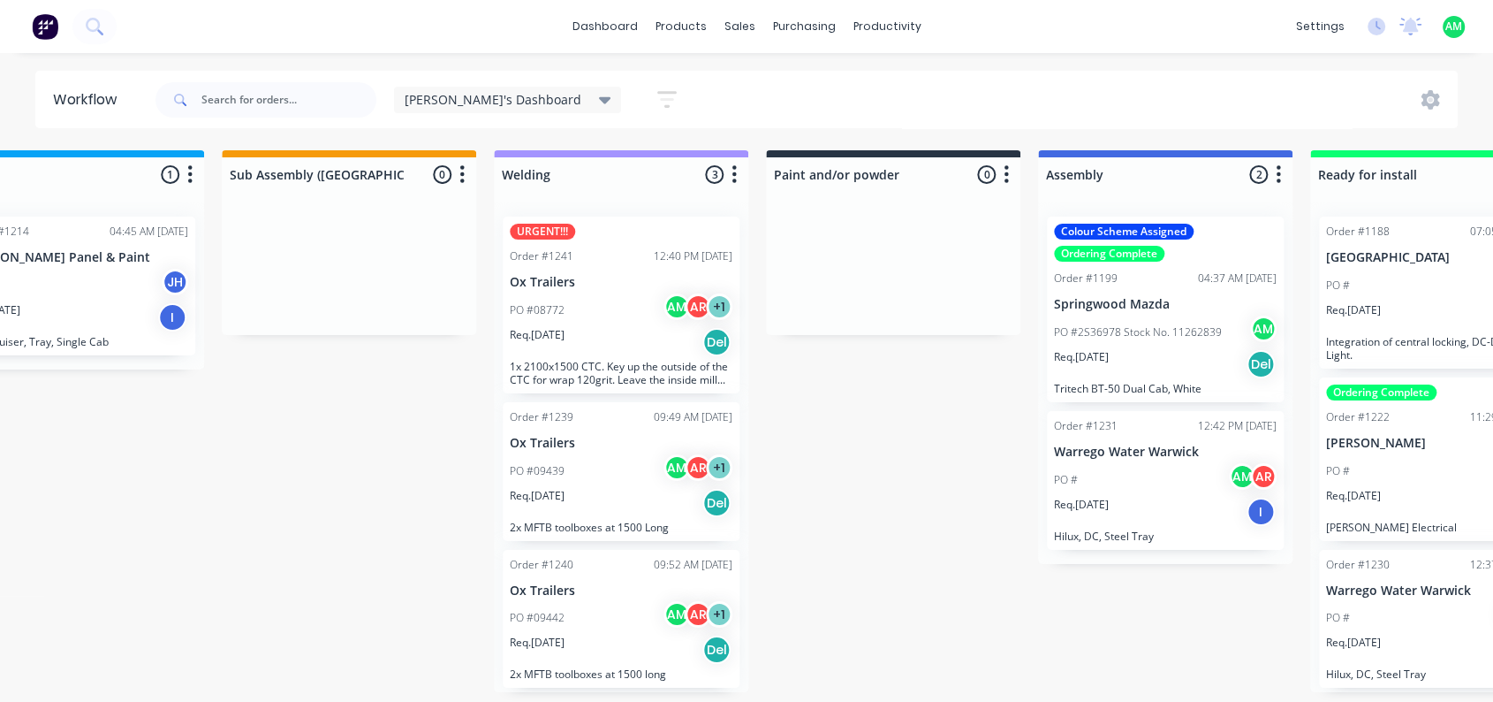
click at [599, 98] on icon at bounding box center [605, 100] width 12 height 7
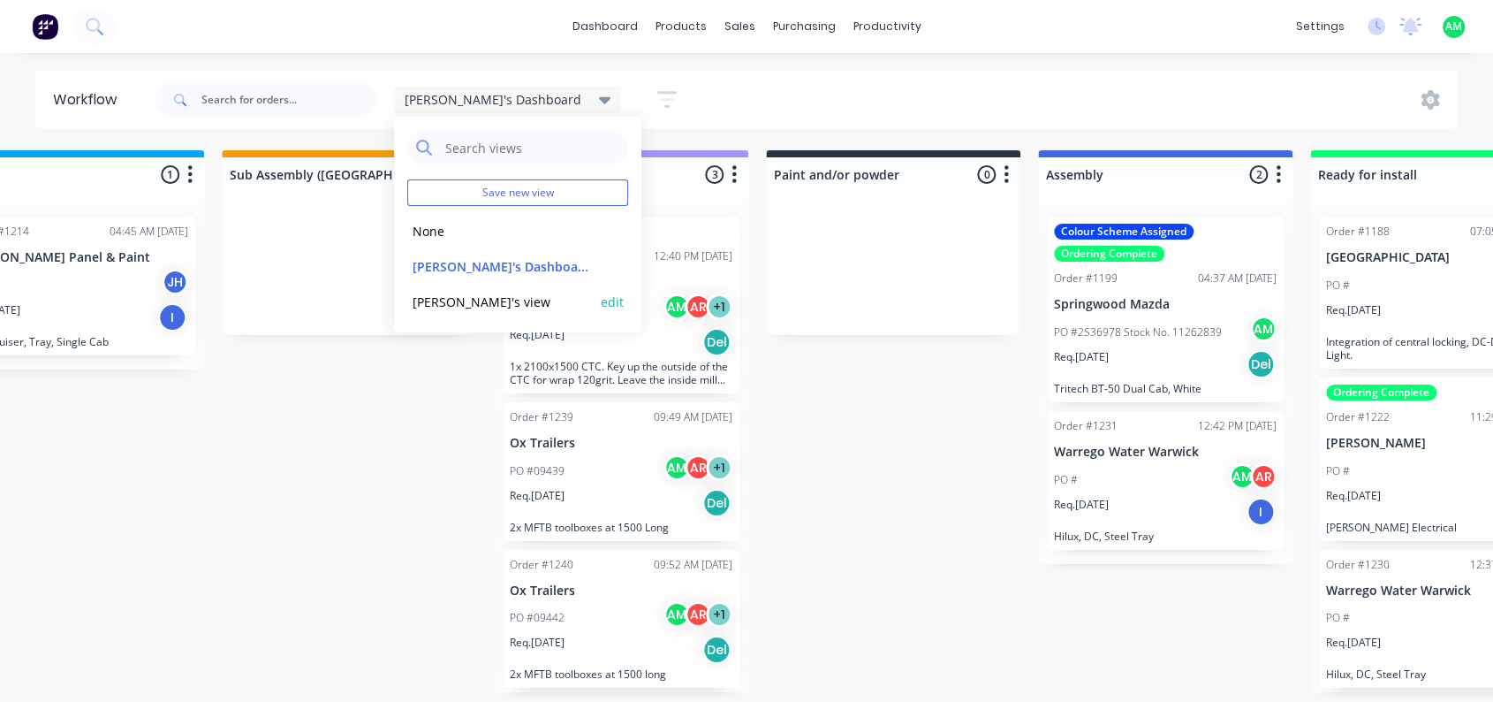
click at [489, 296] on button "[PERSON_NAME]'s view" at bounding box center [501, 302] width 188 height 20
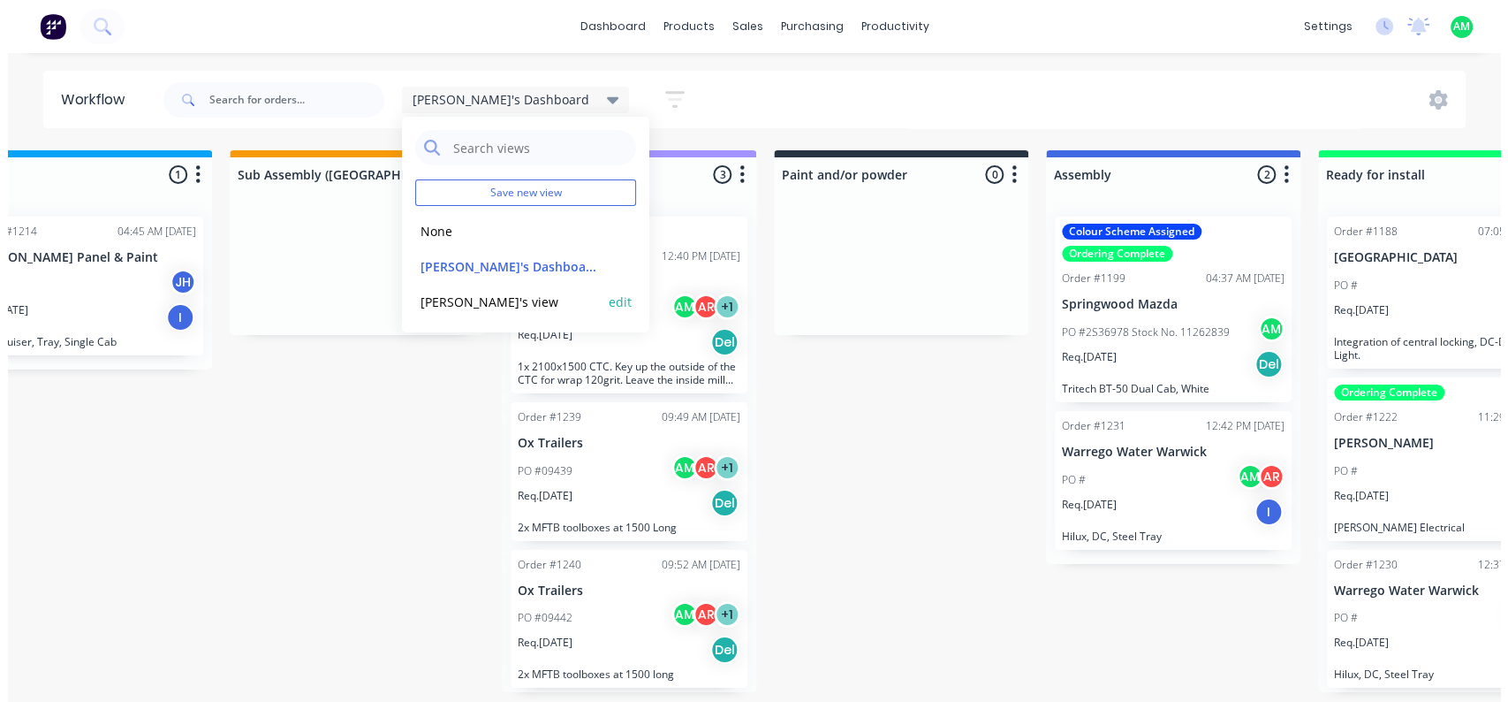
scroll to position [0, 0]
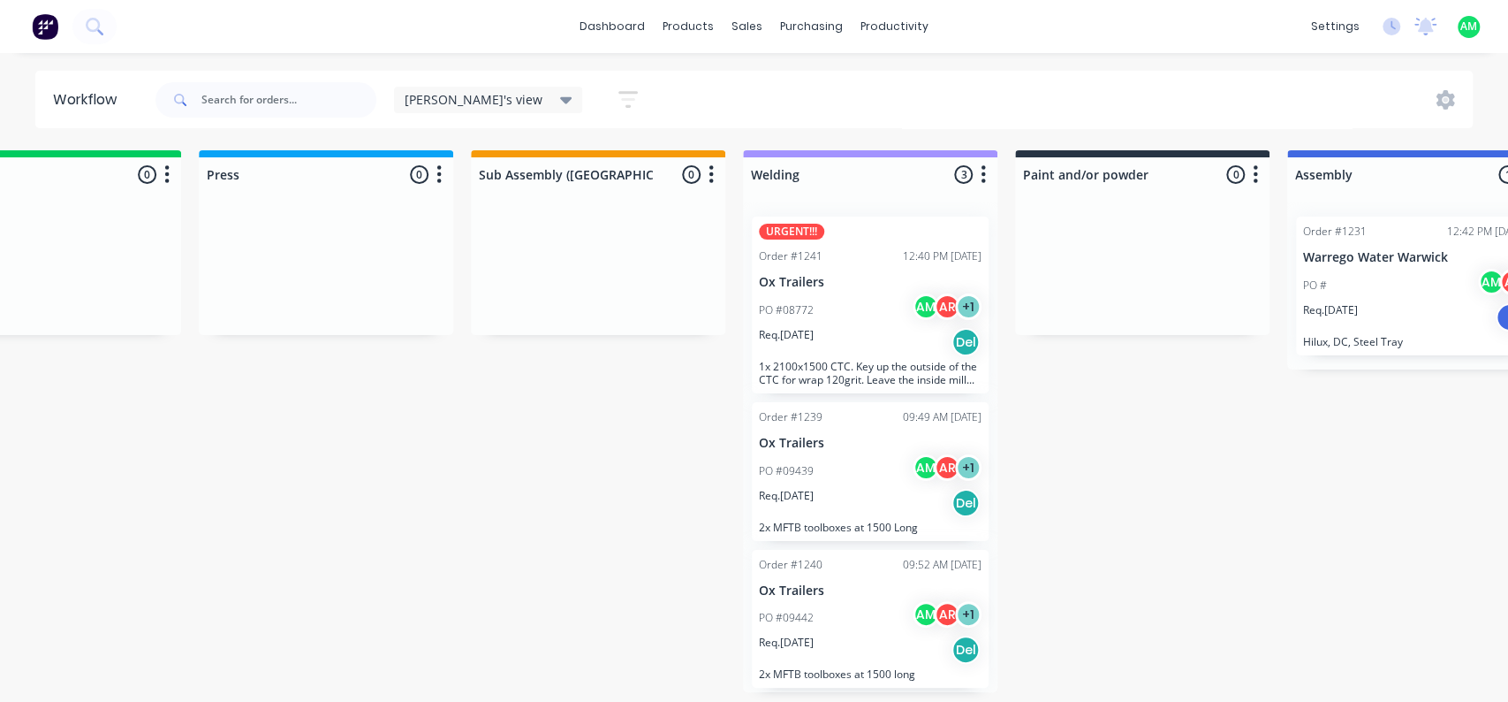
scroll to position [0, 437]
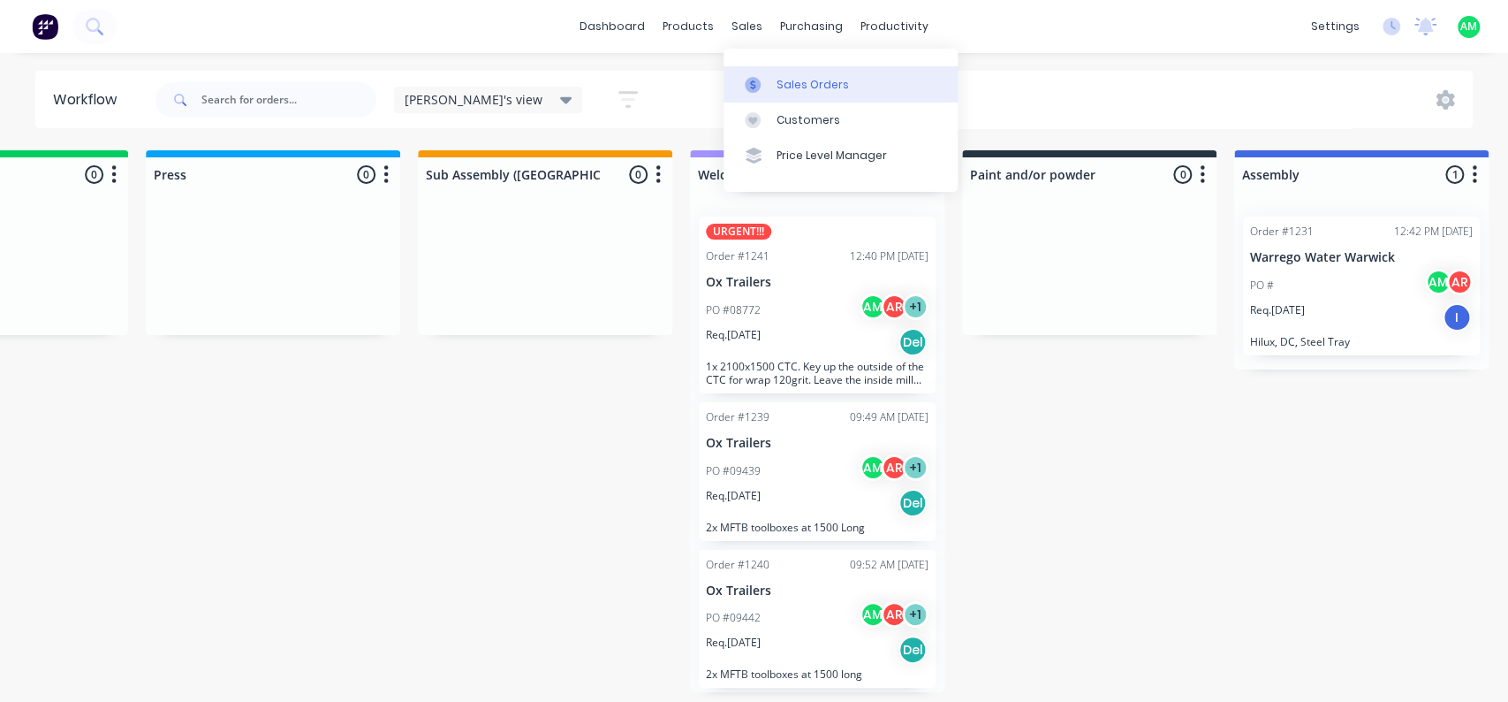
drag, startPoint x: 755, startPoint y: 32, endPoint x: 784, endPoint y: 80, distance: 56.7
click at [756, 35] on div "sales" at bounding box center [747, 26] width 49 height 27
click at [783, 80] on div "Sales Orders" at bounding box center [813, 85] width 72 height 16
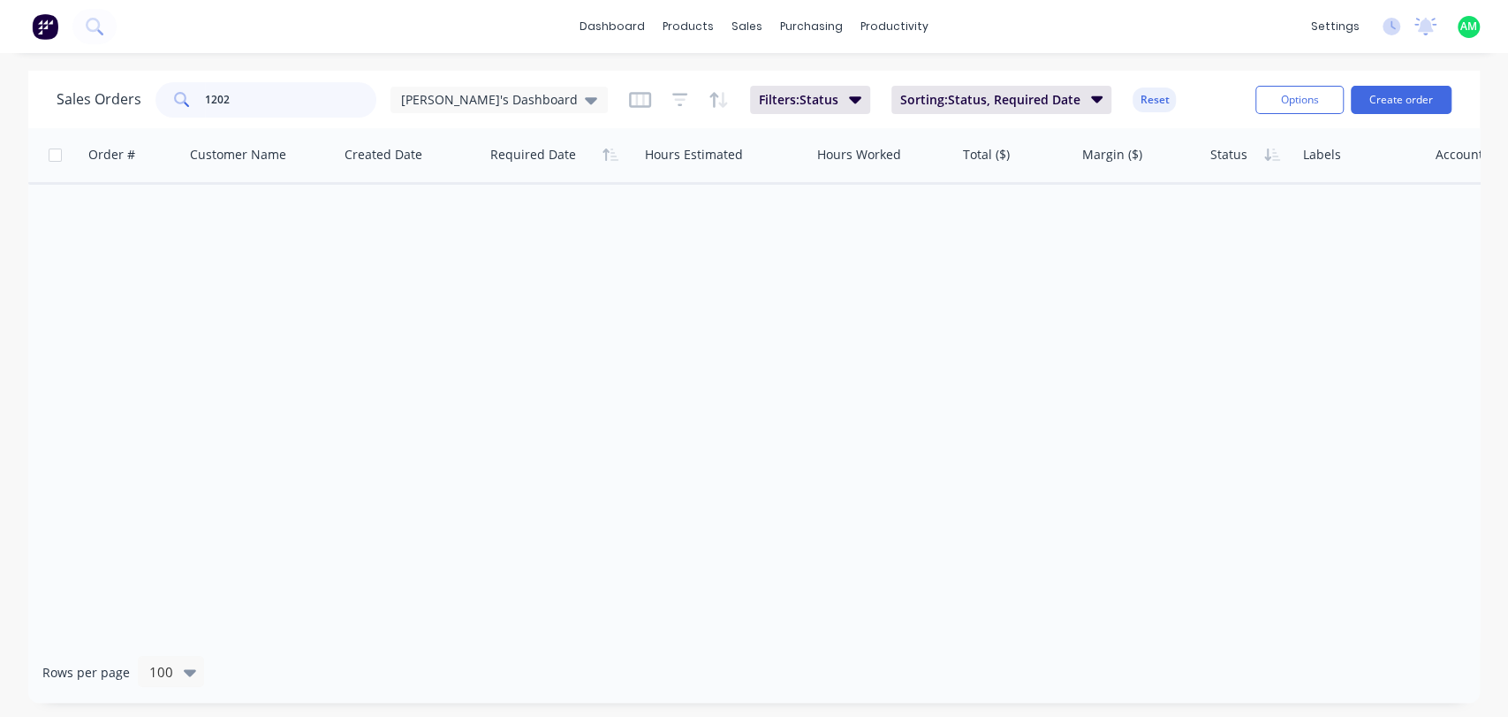
drag, startPoint x: 247, startPoint y: 104, endPoint x: 176, endPoint y: 110, distance: 71.8
click at [158, 108] on div "1202" at bounding box center [266, 99] width 221 height 35
type input "[PERSON_NAME]"
click at [1235, 217] on button "Filter column" at bounding box center [1277, 225] width 133 height 35
click at [985, 310] on div "Order # Customer Name Created Date Required Date Hours Estimated Hours Worked T…" at bounding box center [754, 384] width 1452 height 513
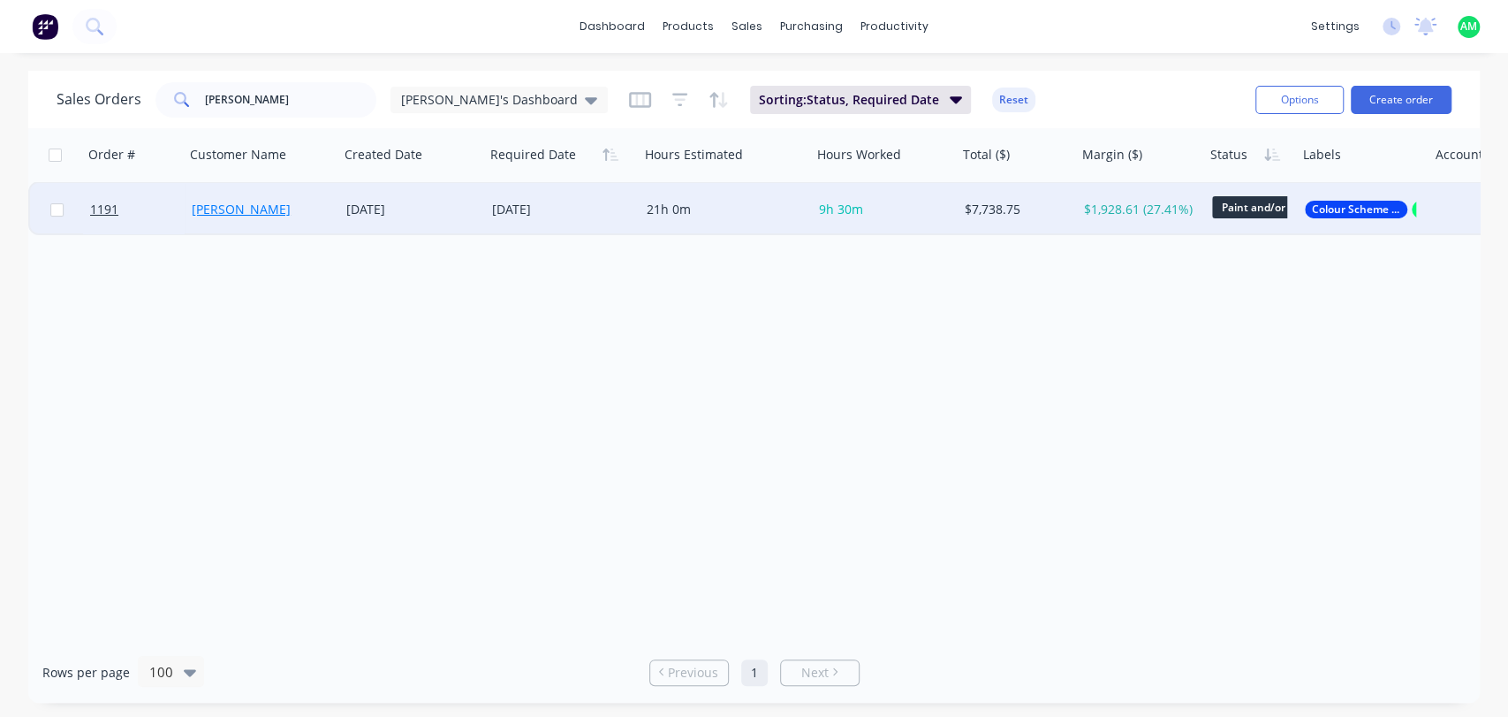
click at [222, 203] on link "[PERSON_NAME]" at bounding box center [241, 209] width 99 height 17
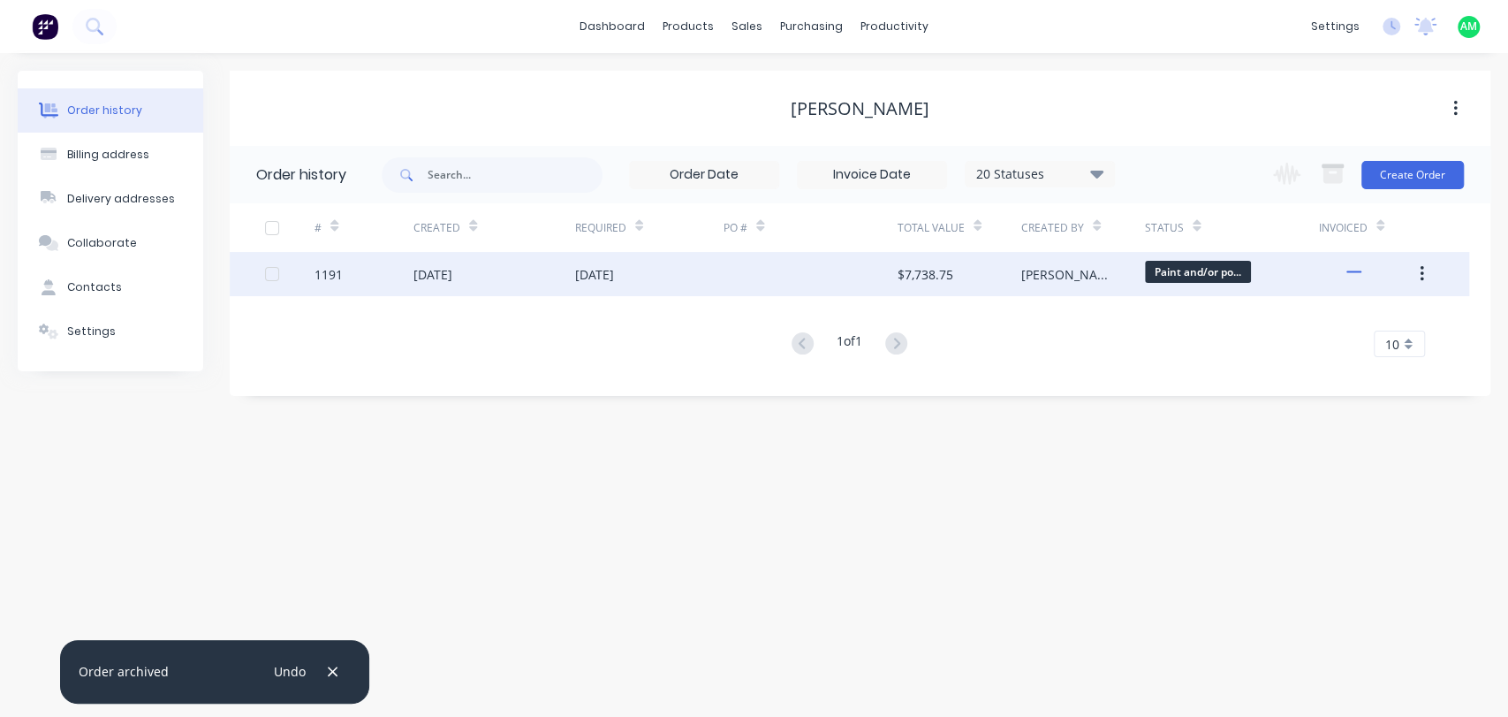
click at [609, 268] on div "[DATE]" at bounding box center [594, 274] width 39 height 19
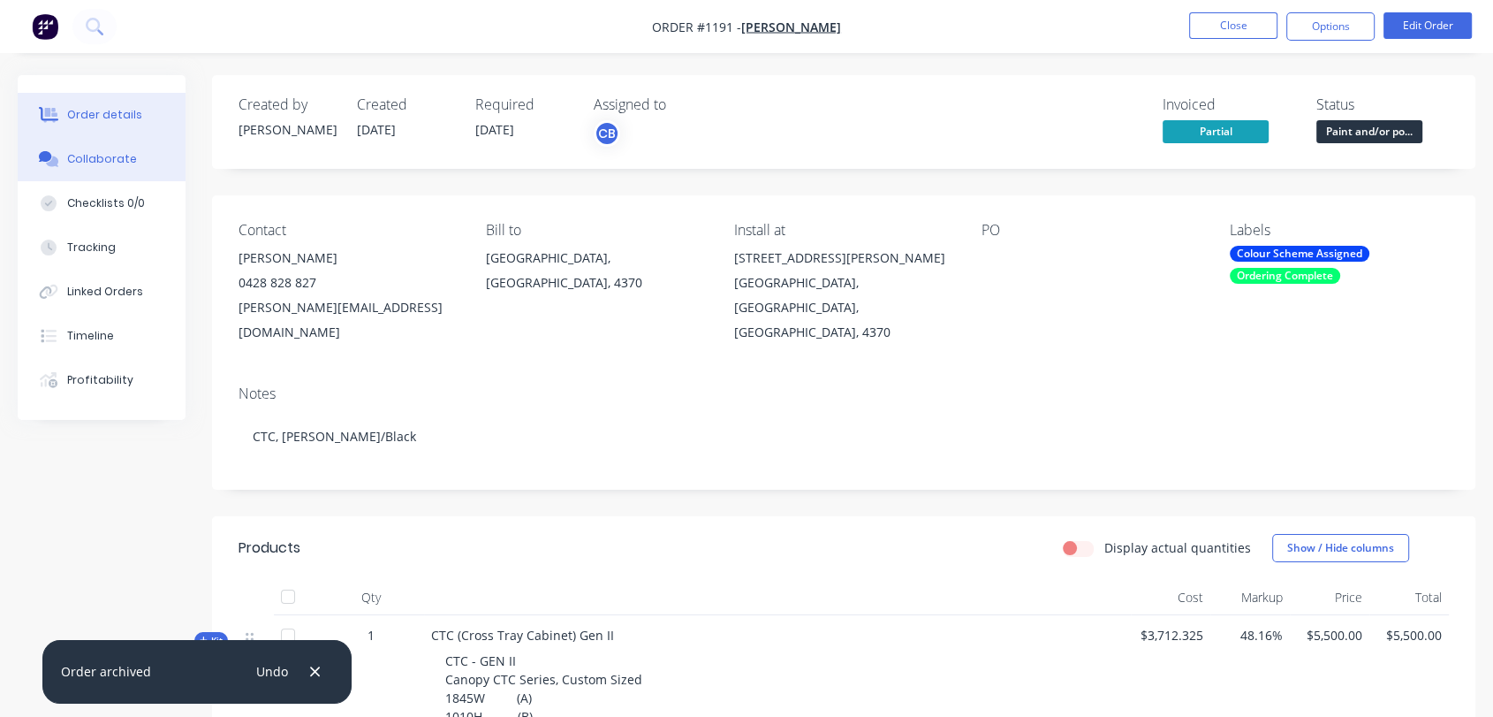
click at [89, 159] on div "Collaborate" at bounding box center [102, 159] width 70 height 16
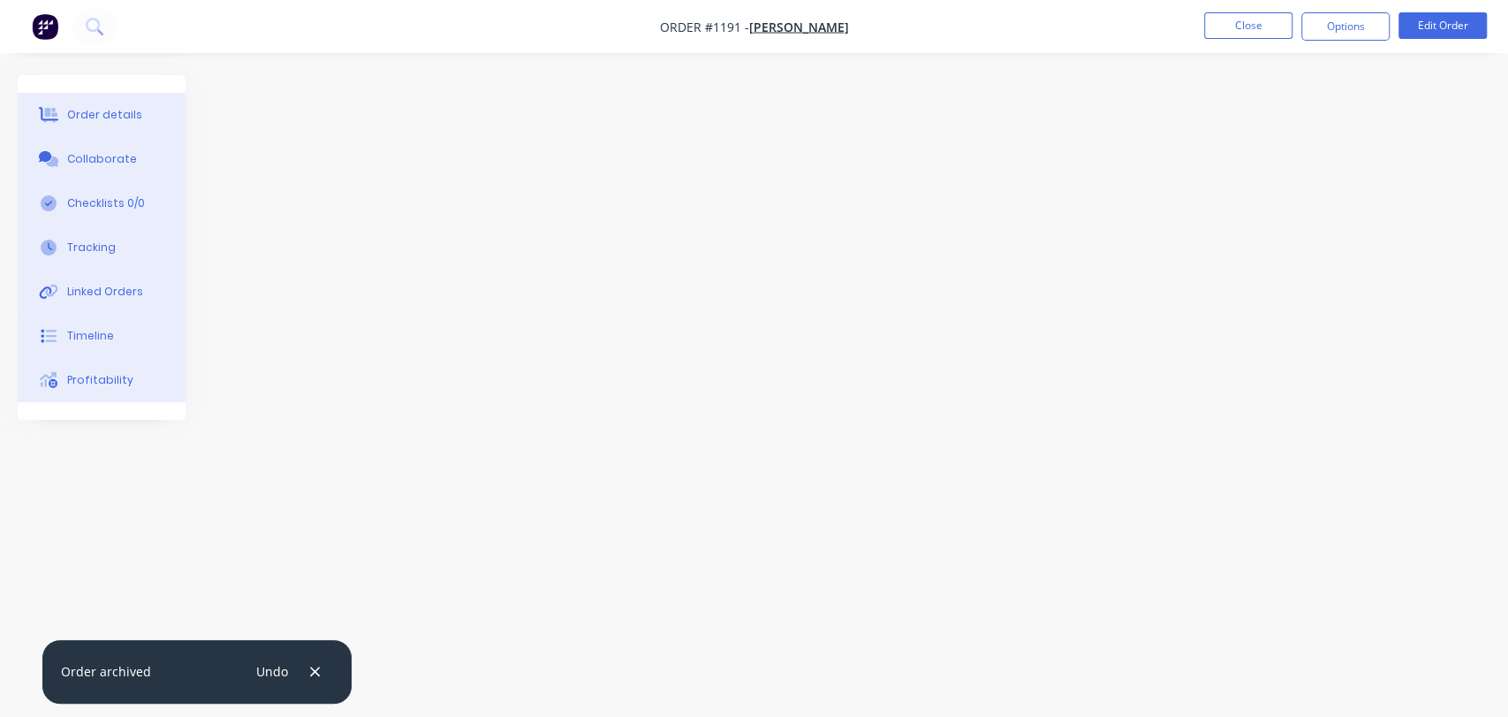
click at [112, 110] on div "Order details" at bounding box center [104, 115] width 75 height 16
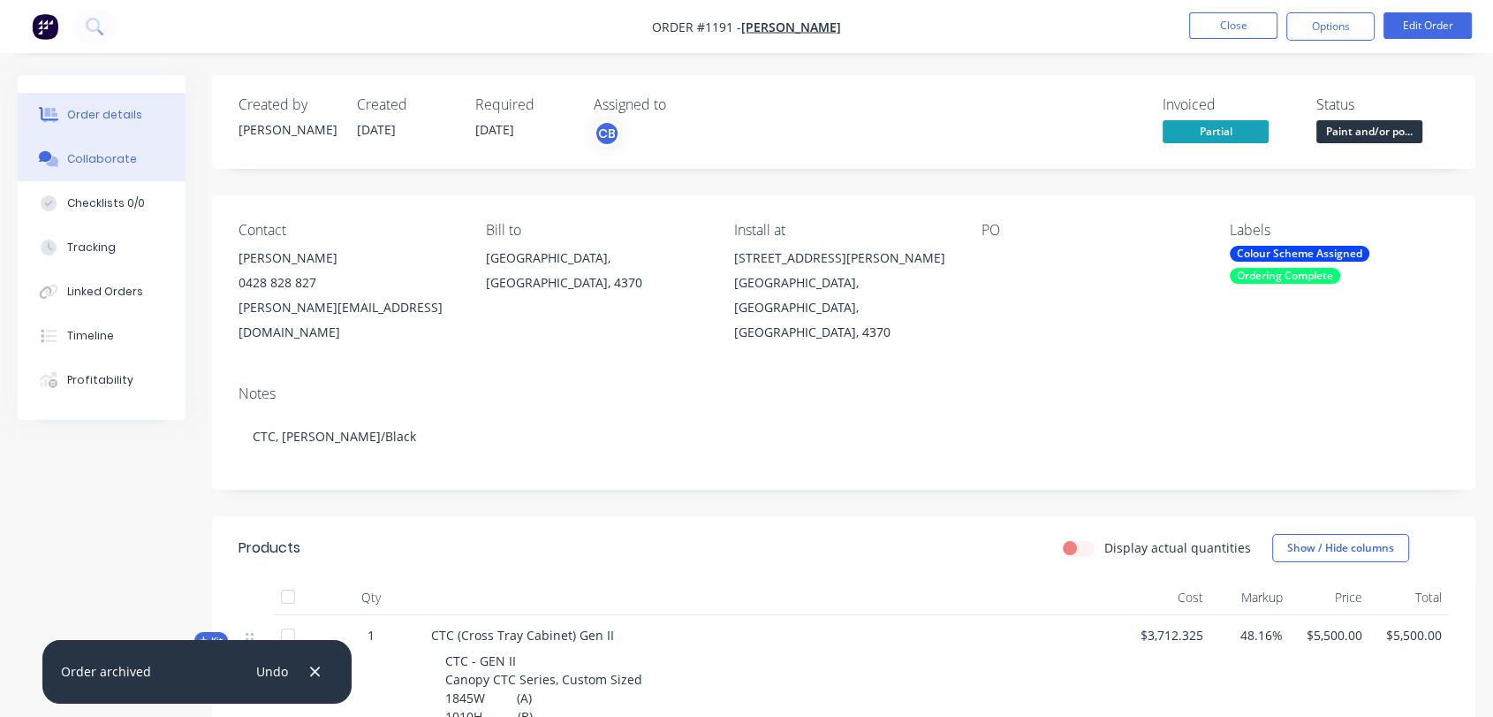
click at [132, 150] on button "Collaborate" at bounding box center [102, 159] width 168 height 44
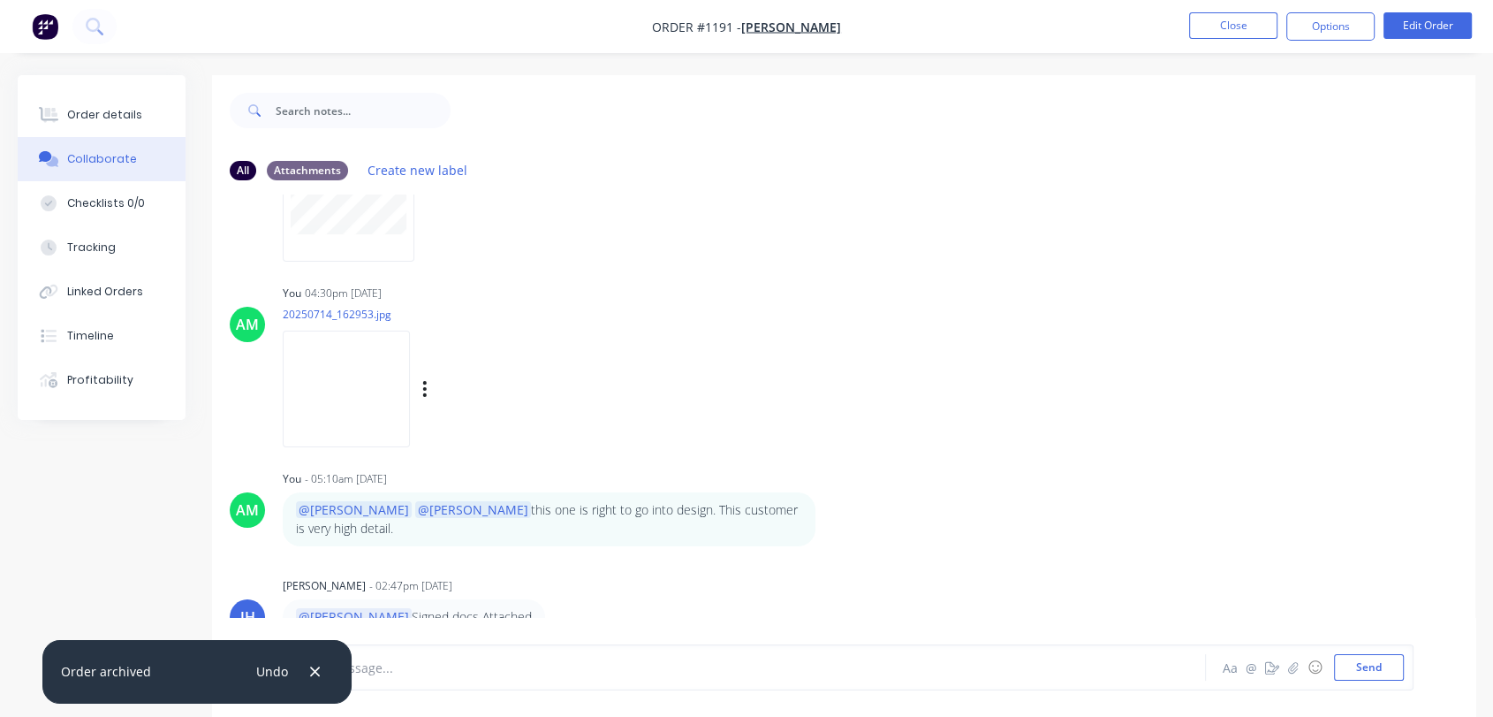
scroll to position [131, 0]
click at [347, 388] on img at bounding box center [346, 384] width 127 height 116
